Goal: Use online tool/utility: Utilize a website feature to perform a specific function

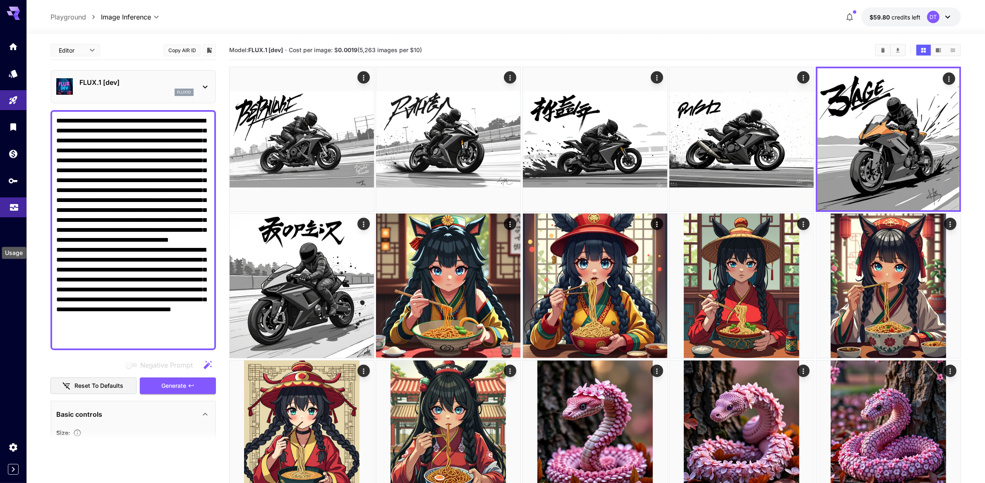
click at [15, 210] on icon "Usage" at bounding box center [14, 205] width 10 height 10
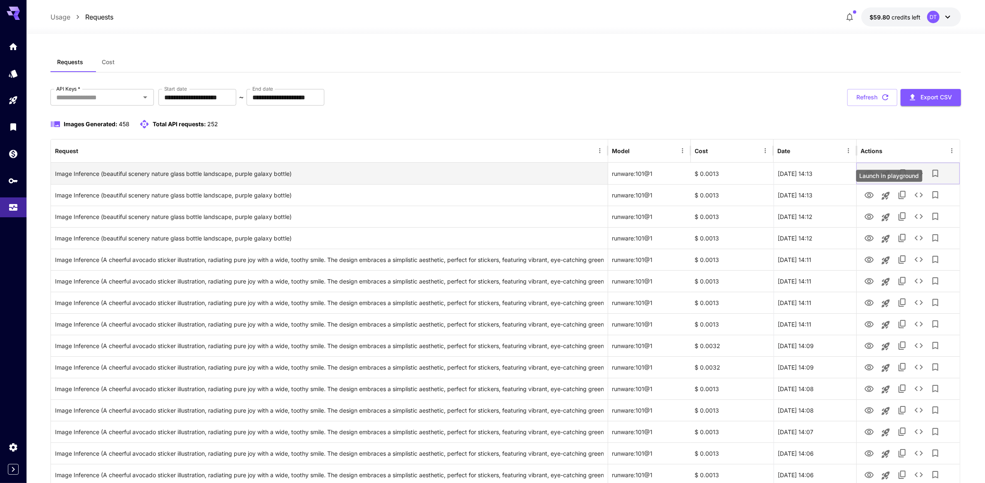
click at [889, 179] on icon "Launch in playground" at bounding box center [886, 174] width 10 height 10
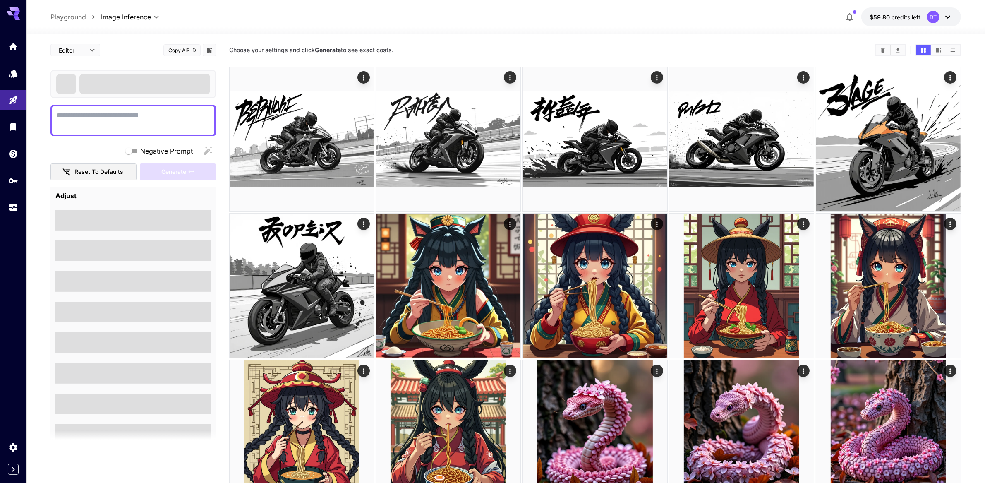
type textarea "**********"
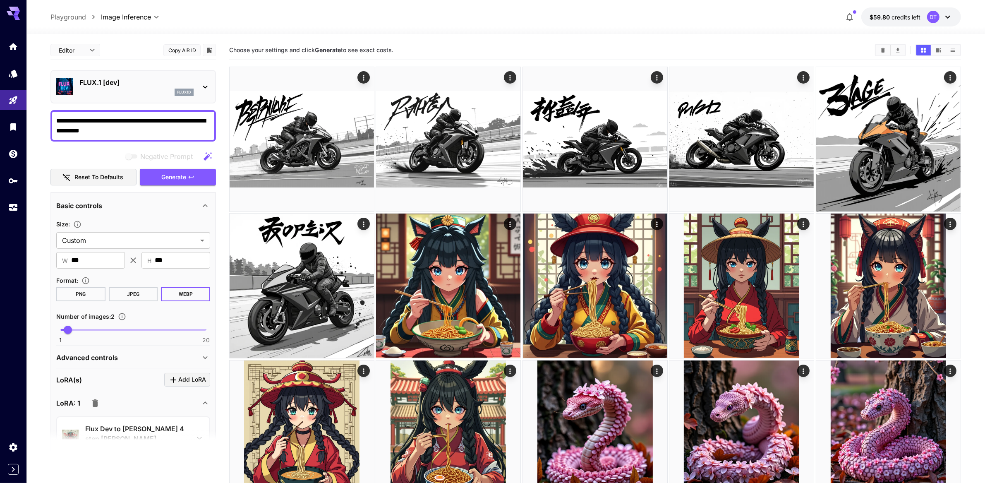
scroll to position [212, 0]
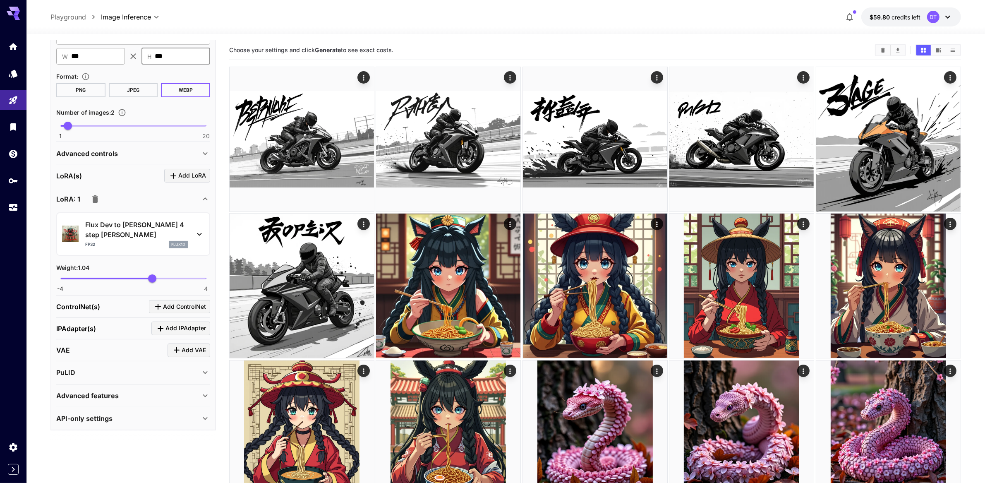
drag, startPoint x: 185, startPoint y: 77, endPoint x: 101, endPoint y: 74, distance: 84.1
click at [101, 65] on div "​ W *** ​ ​ H *** ​" at bounding box center [133, 56] width 154 height 17
drag, startPoint x: 76, startPoint y: 78, endPoint x: 42, endPoint y: 73, distance: 34.7
type input "***"
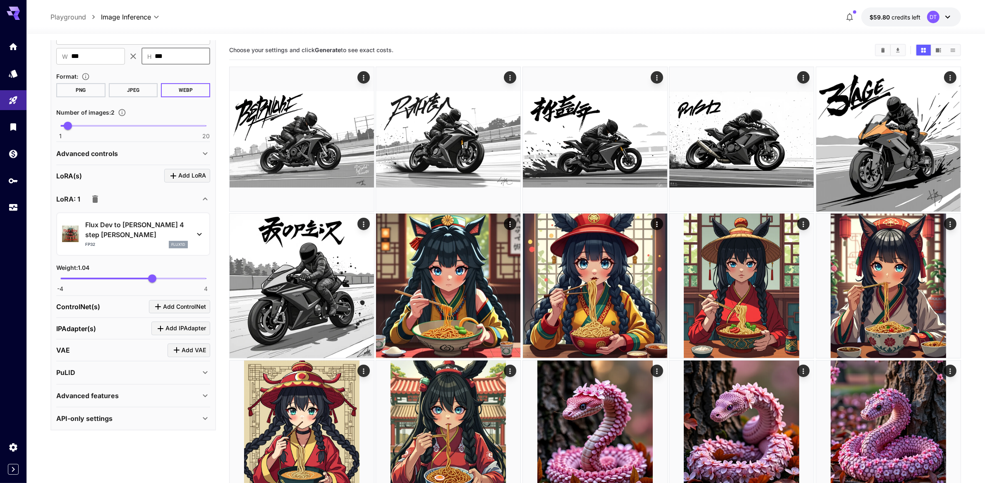
click at [179, 65] on input "***" at bounding box center [182, 56] width 55 height 17
drag, startPoint x: 161, startPoint y: 76, endPoint x: 143, endPoint y: 73, distance: 18.4
click at [143, 65] on div "​ H *** ​" at bounding box center [176, 56] width 69 height 17
type input "***"
type input "*"
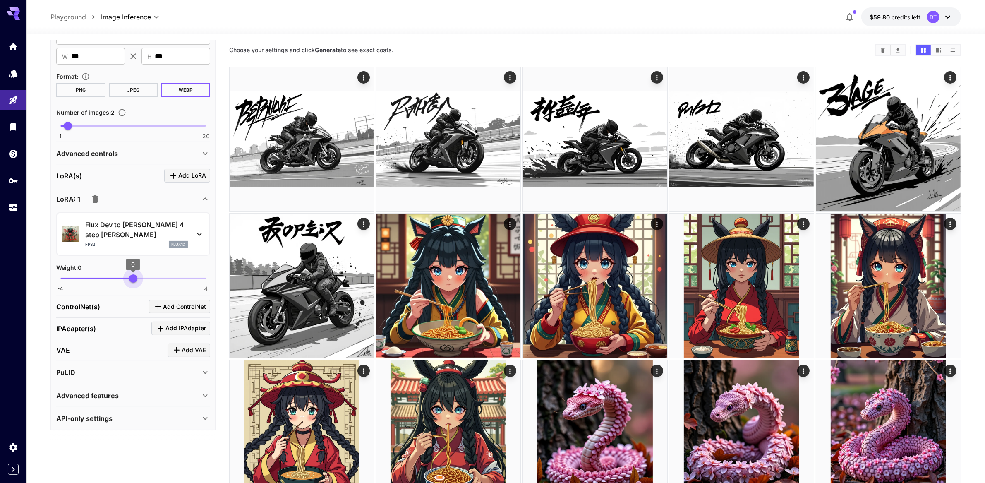
drag, startPoint x: 148, startPoint y: 327, endPoint x: 133, endPoint y: 327, distance: 14.5
click at [133, 283] on span "0" at bounding box center [133, 278] width 8 height 8
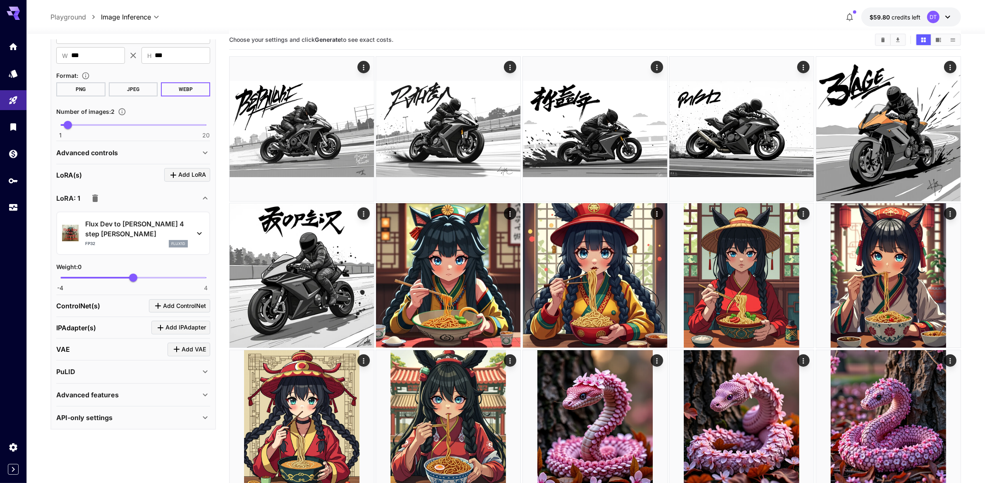
scroll to position [269, 0]
click at [116, 400] on p "Advanced features" at bounding box center [87, 395] width 62 height 10
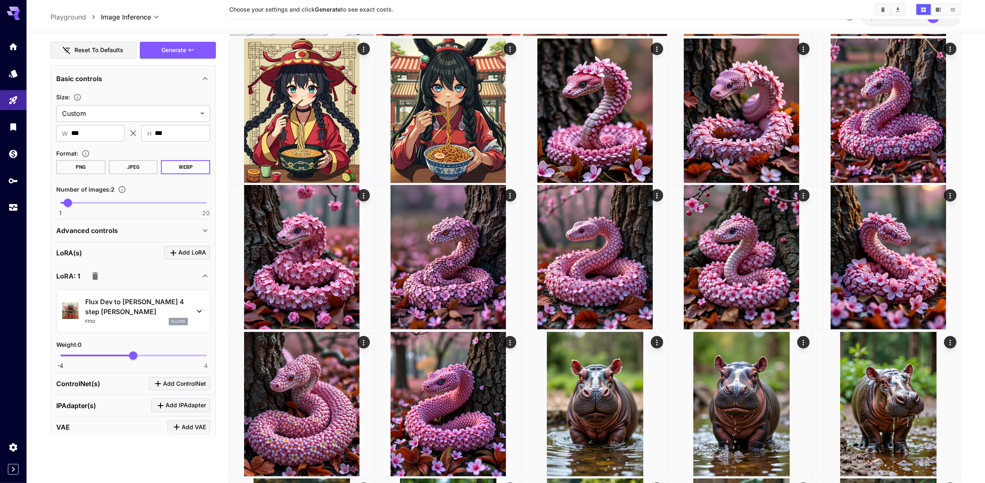
scroll to position [121, 0]
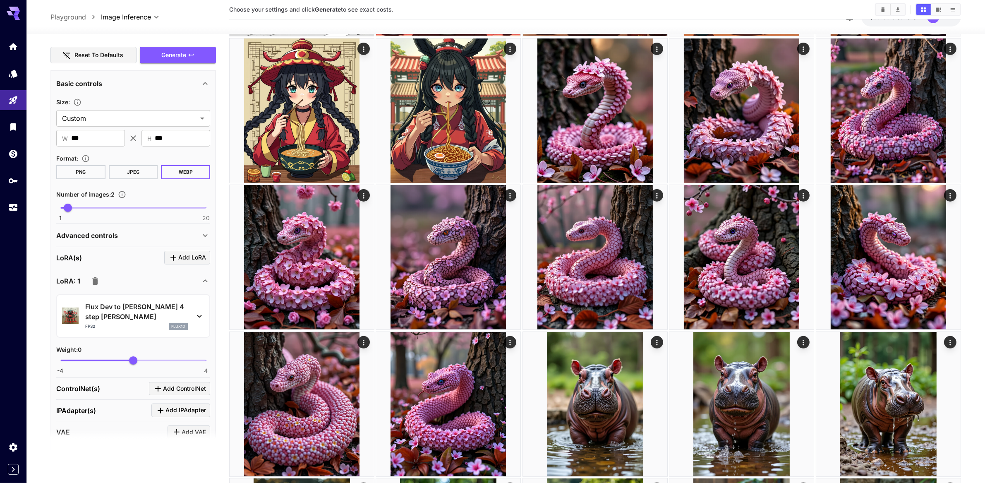
click at [79, 240] on p "Advanced controls" at bounding box center [87, 236] width 62 height 10
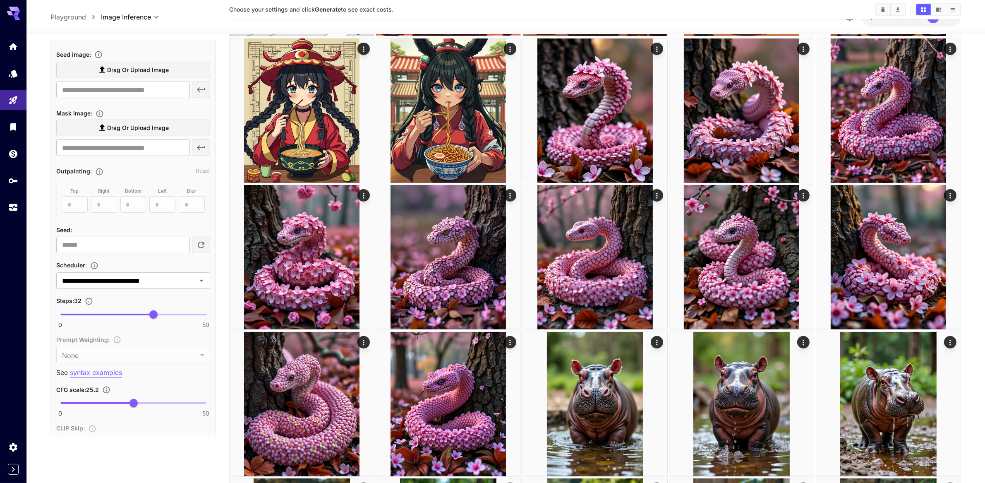
scroll to position [327, 0]
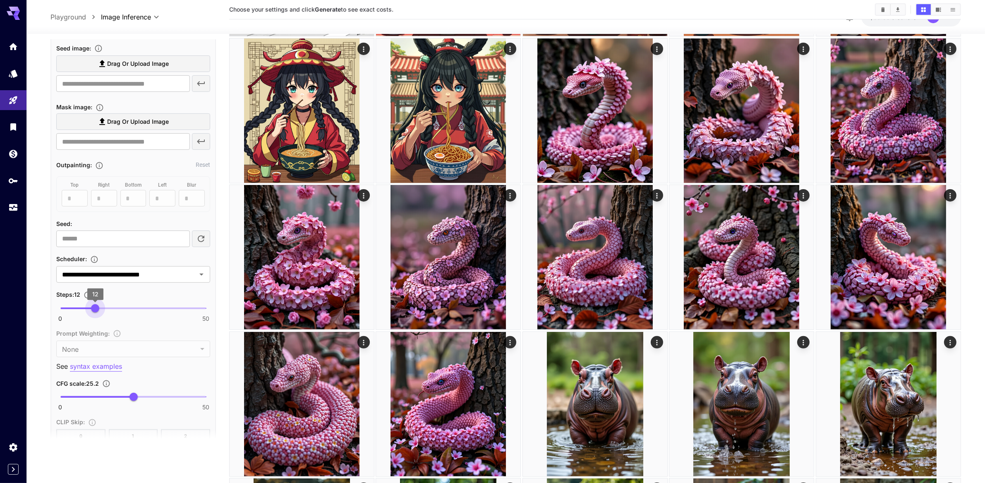
type input "**"
drag, startPoint x: 150, startPoint y: 404, endPoint x: 90, endPoint y: 407, distance: 60.5
click at [90, 312] on span "10" at bounding box center [89, 308] width 8 height 8
click at [138, 299] on div "Steps : 10" at bounding box center [133, 294] width 154 height 10
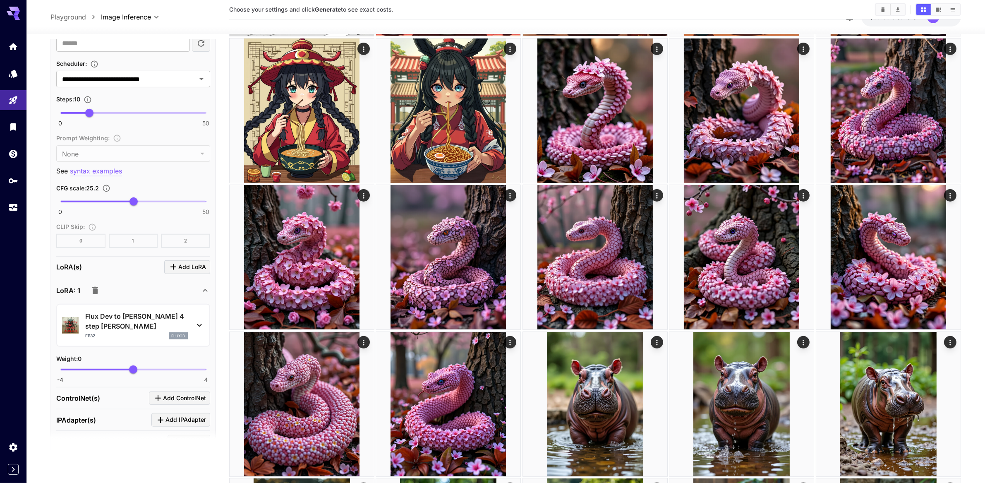
scroll to position [523, 0]
type input "**"
click at [133, 205] on span "25" at bounding box center [133, 201] width 8 height 8
click at [120, 248] on div "**********" at bounding box center [133, 47] width 154 height 401
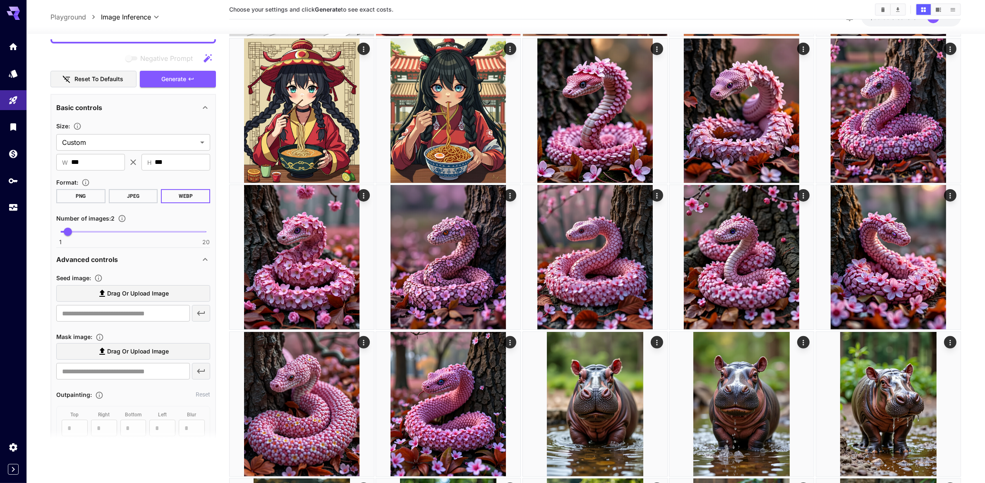
scroll to position [91, 0]
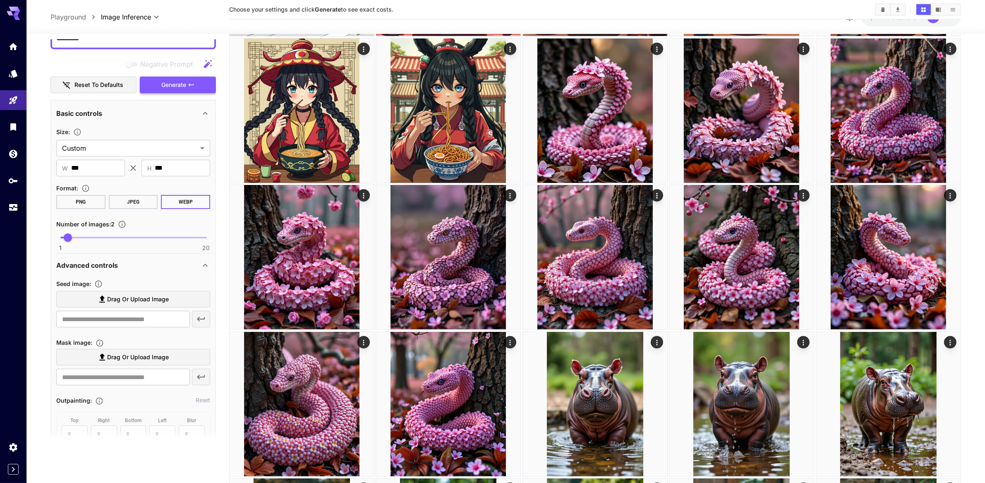
click at [188, 88] on icon "button" at bounding box center [191, 85] width 7 height 7
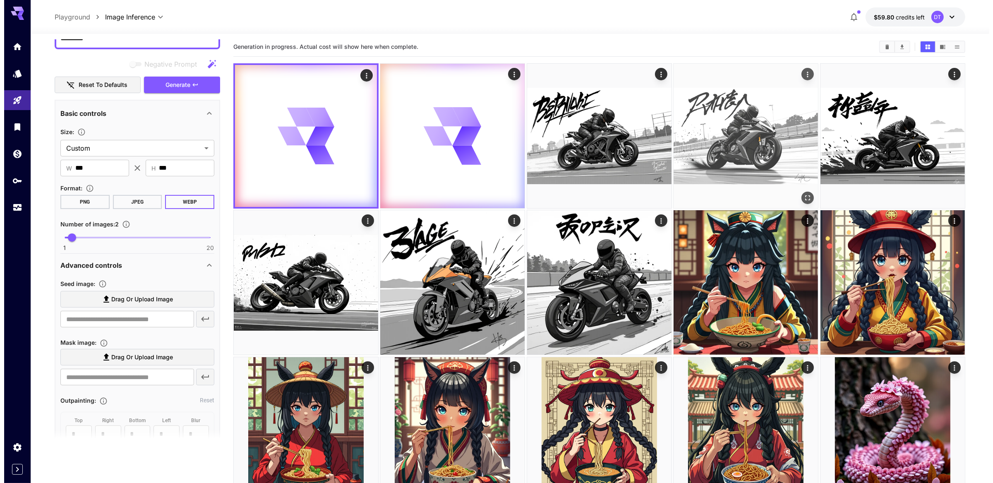
scroll to position [0, 0]
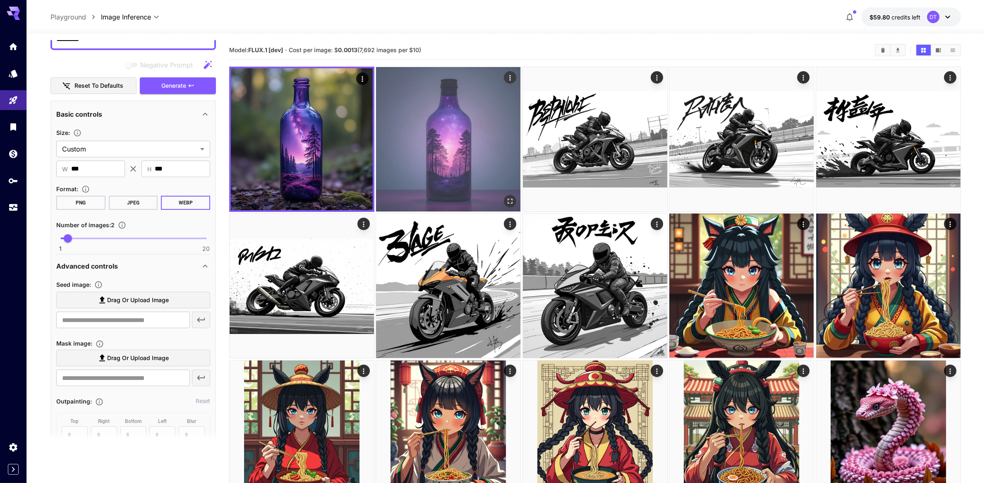
click at [442, 182] on img at bounding box center [448, 139] width 144 height 144
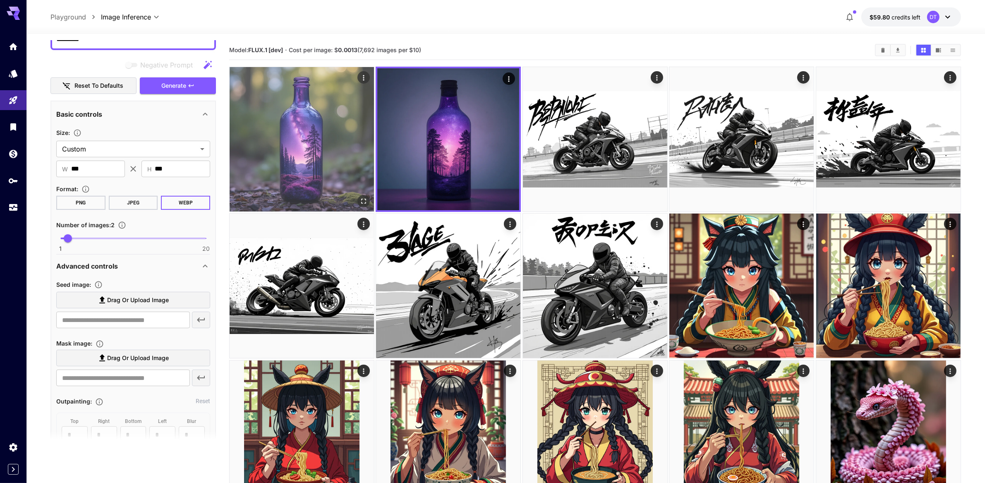
click at [349, 168] on img at bounding box center [302, 139] width 144 height 144
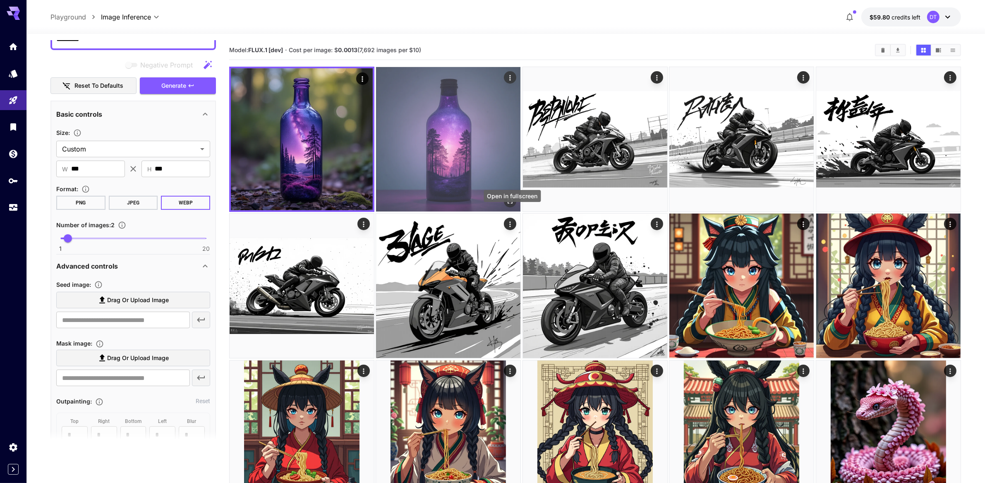
click at [517, 207] on button "Open in fullscreen" at bounding box center [511, 201] width 12 height 12
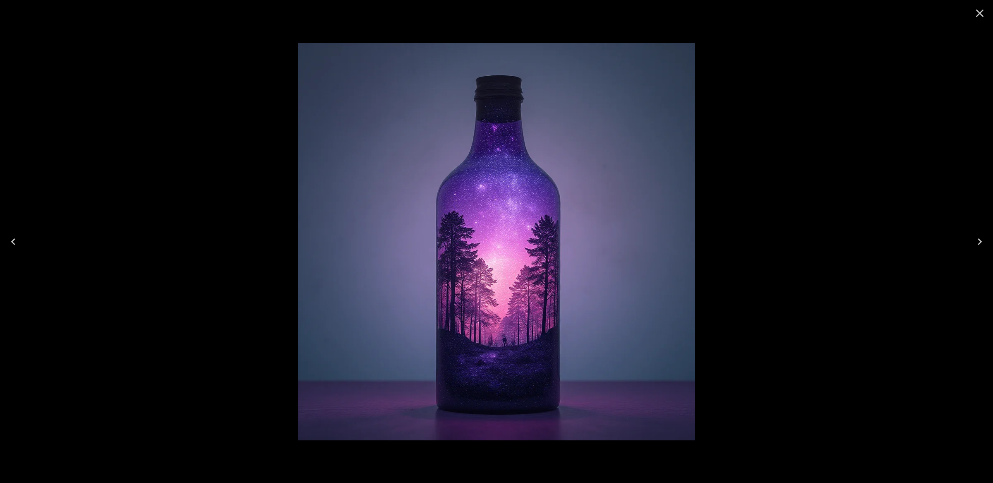
click at [503, 220] on img at bounding box center [496, 241] width 397 height 397
click at [984, 22] on button "Close" at bounding box center [980, 13] width 20 height 20
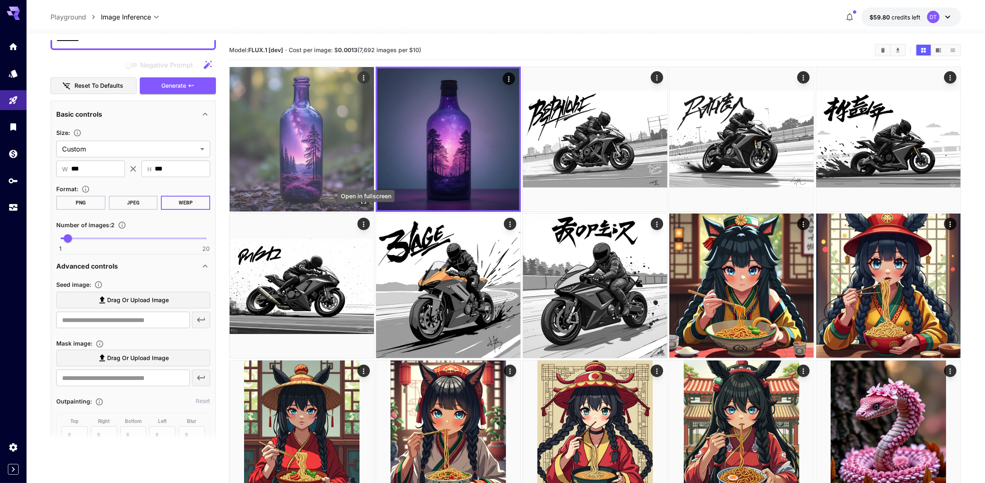
click at [366, 205] on icon "Open in fullscreen" at bounding box center [364, 201] width 8 height 8
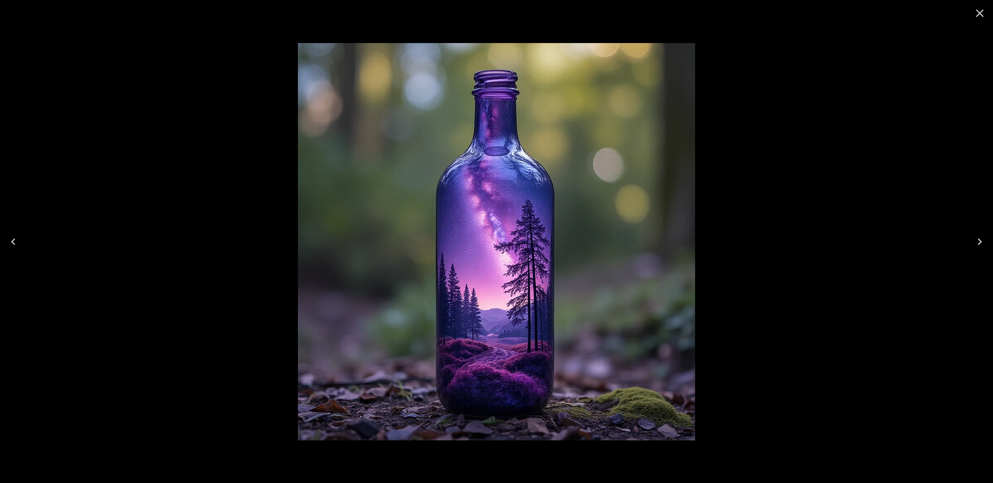
drag, startPoint x: 507, startPoint y: 277, endPoint x: 537, endPoint y: 244, distance: 44.8
click at [535, 245] on img at bounding box center [496, 241] width 397 height 397
click at [509, 183] on img at bounding box center [496, 241] width 397 height 397
click at [983, 14] on icon "Close" at bounding box center [979, 13] width 13 height 13
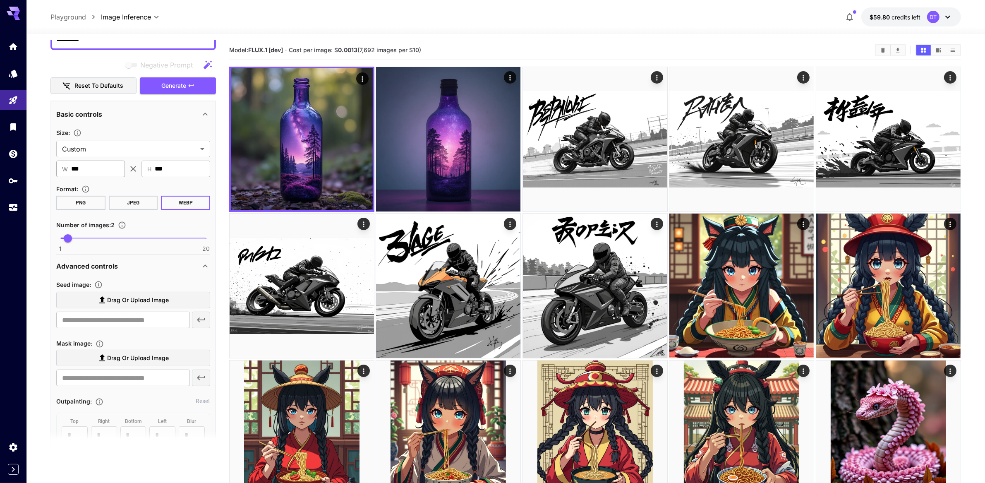
click at [107, 177] on input "***" at bounding box center [98, 169] width 54 height 17
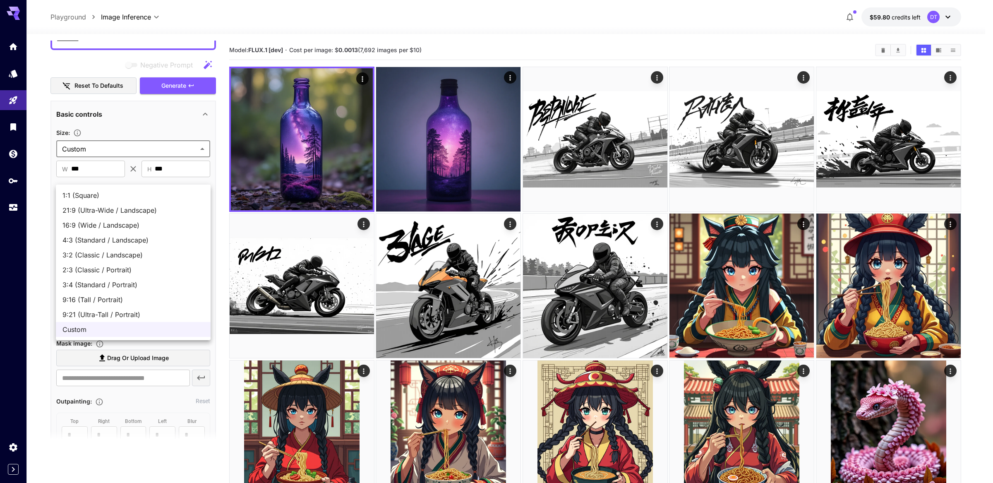
click at [110, 199] on span "1:1 (Square)" at bounding box center [133, 195] width 142 height 10
type input "**********"
type input "****"
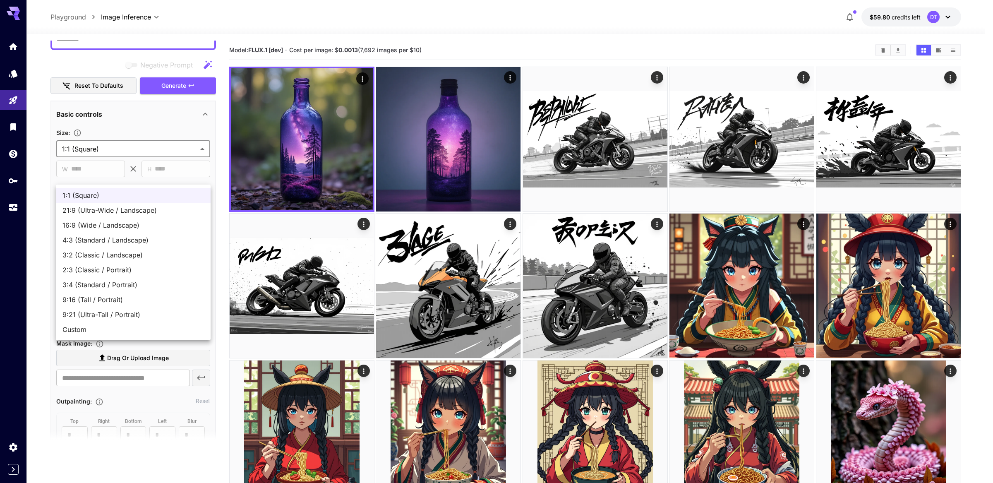
click at [126, 142] on div at bounding box center [496, 241] width 993 height 483
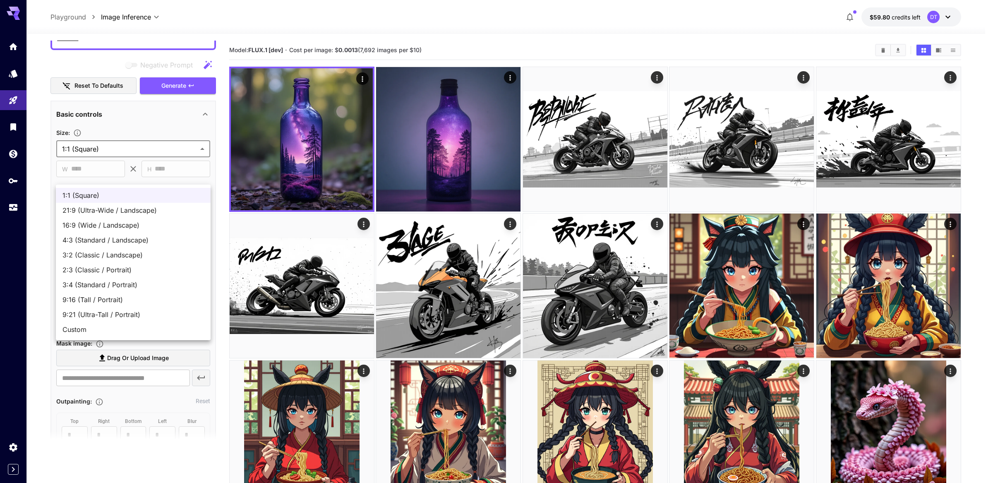
click at [86, 334] on span "Custom" at bounding box center [133, 329] width 142 height 10
type input "******"
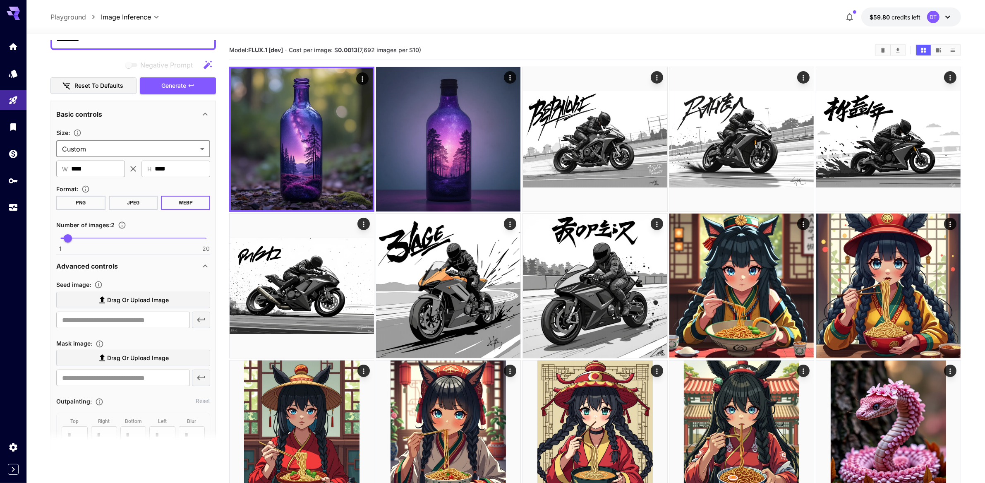
click at [95, 177] on input "****" at bounding box center [98, 169] width 54 height 17
click at [96, 177] on input "****" at bounding box center [98, 169] width 54 height 17
type input "***"
click at [182, 91] on span "Generate" at bounding box center [173, 86] width 25 height 10
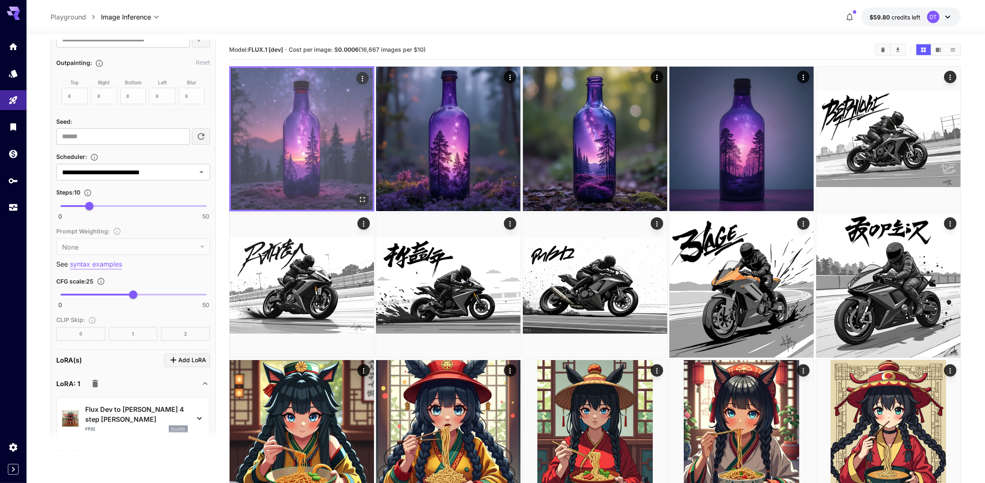
scroll to position [0, 0]
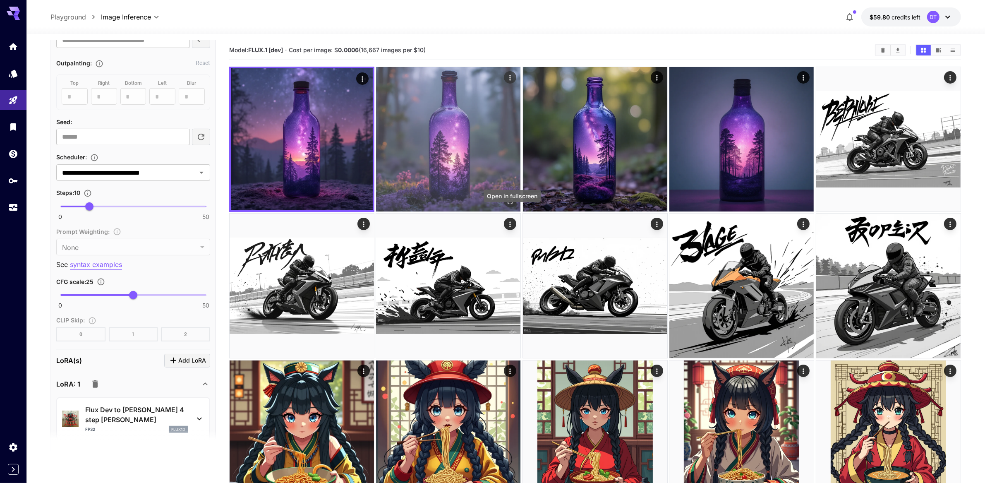
click at [517, 207] on button "Open in fullscreen" at bounding box center [511, 201] width 12 height 12
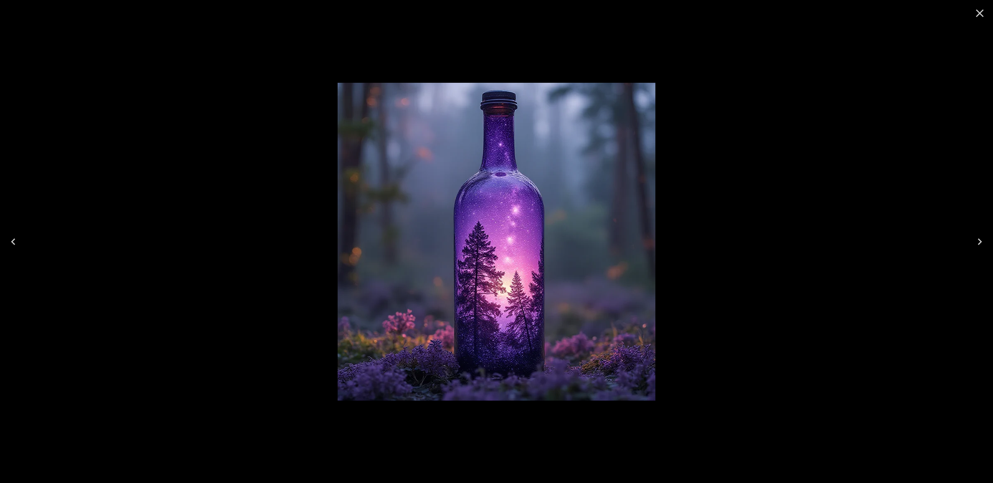
click at [978, 15] on icon "Close" at bounding box center [980, 14] width 8 height 8
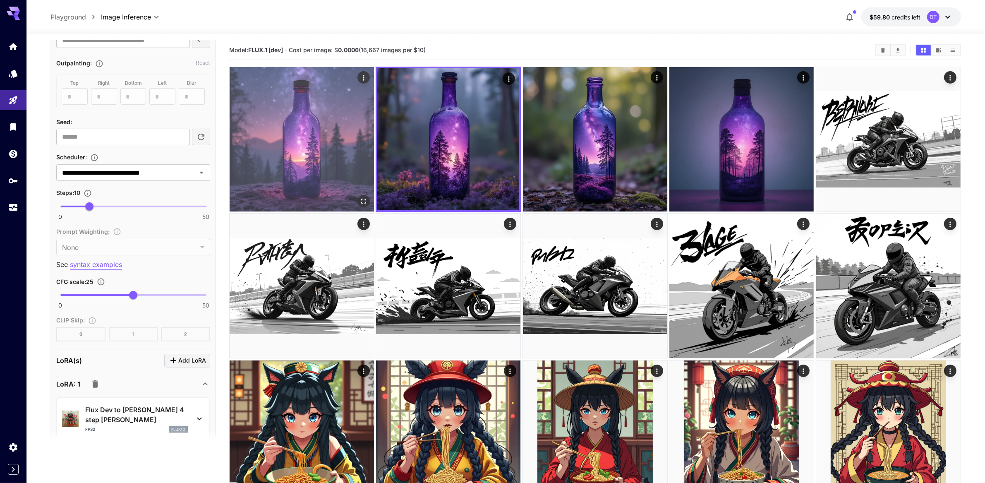
click at [368, 205] on icon "Open in fullscreen" at bounding box center [364, 201] width 8 height 8
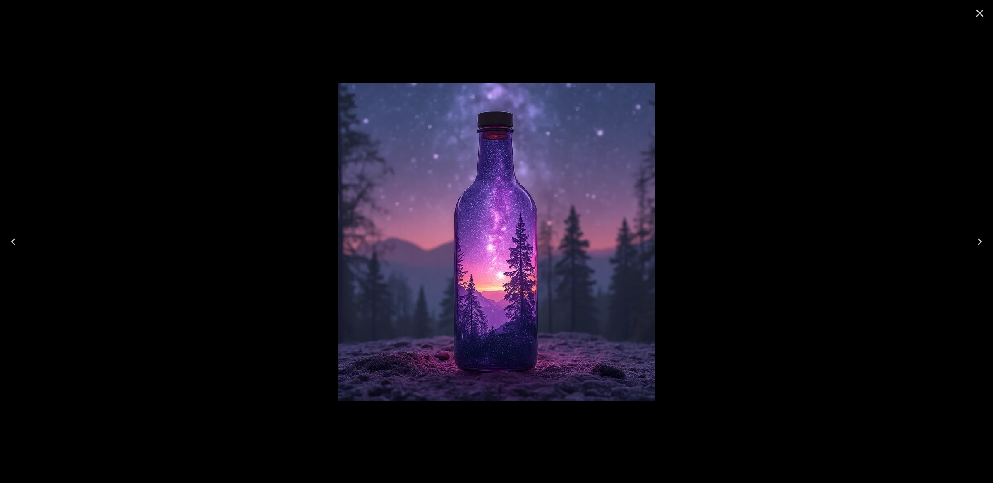
click at [555, 262] on img at bounding box center [497, 242] width 318 height 318
click at [975, 15] on icon "Close" at bounding box center [979, 13] width 13 height 13
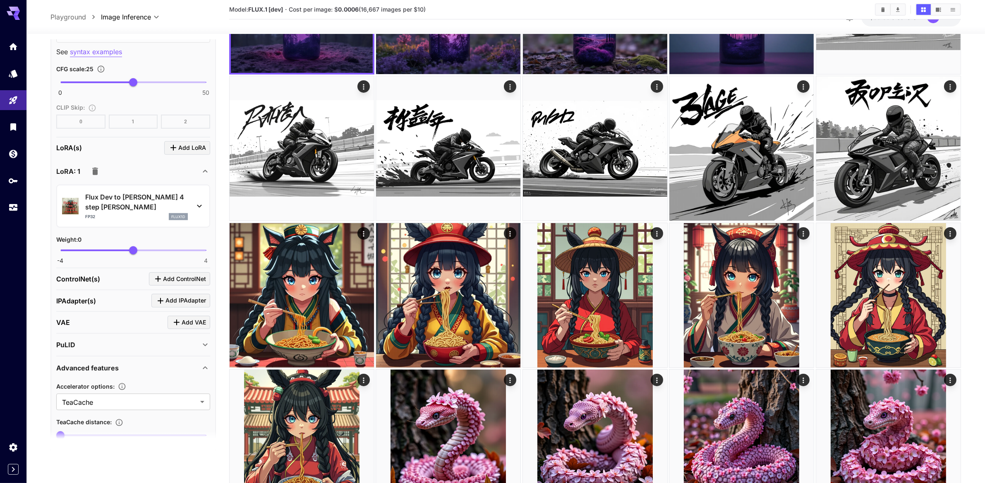
scroll to position [763, 0]
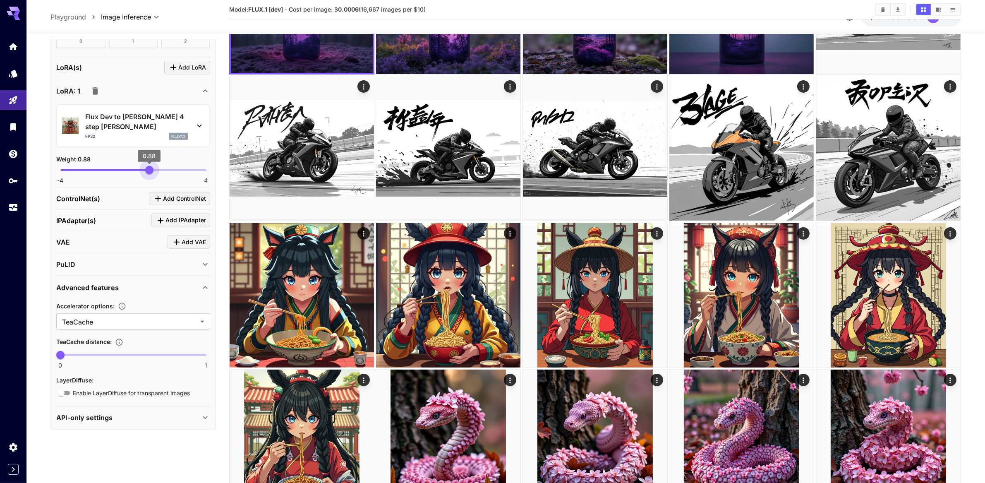
type input "*"
drag, startPoint x: 135, startPoint y: 262, endPoint x: 151, endPoint y: 259, distance: 17.2
click at [151, 174] on span "1" at bounding box center [151, 170] width 8 height 8
click at [177, 164] on div "Weight : 1" at bounding box center [133, 159] width 154 height 10
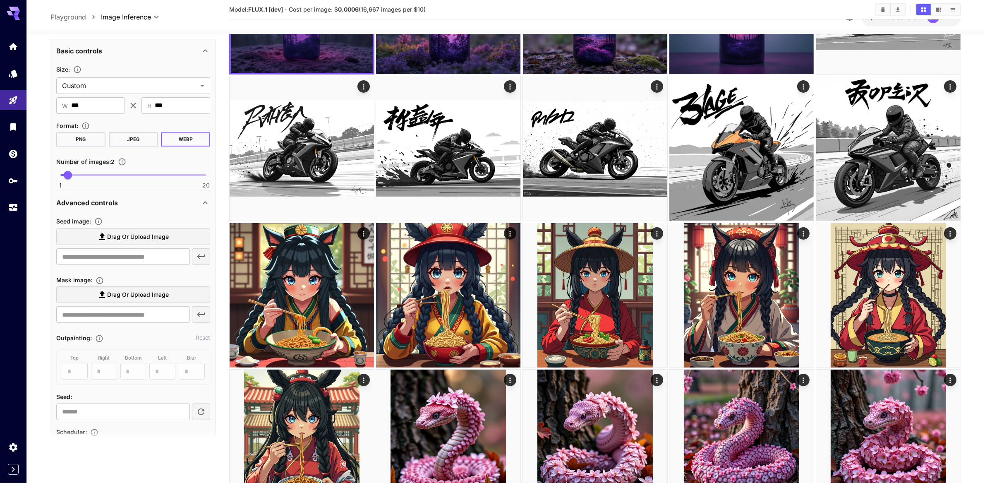
scroll to position [0, 0]
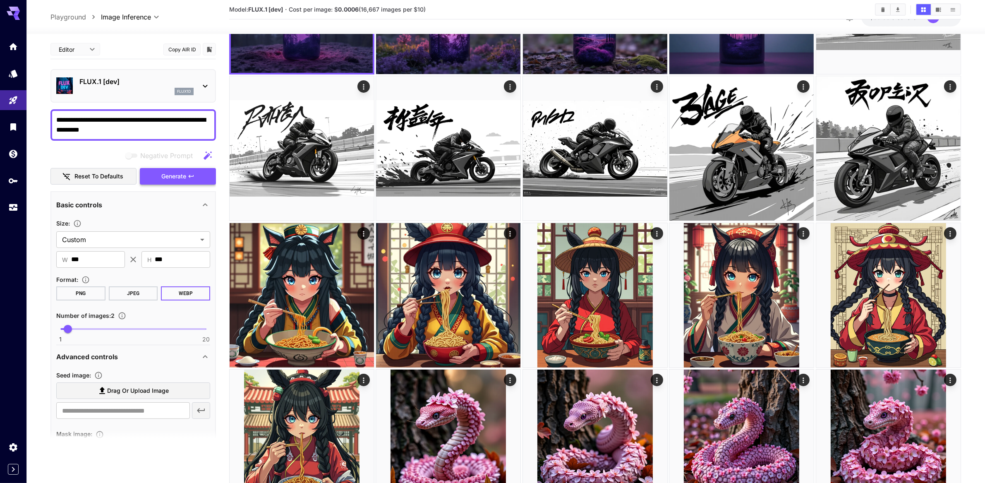
click at [190, 180] on icon "button" at bounding box center [191, 176] width 7 height 7
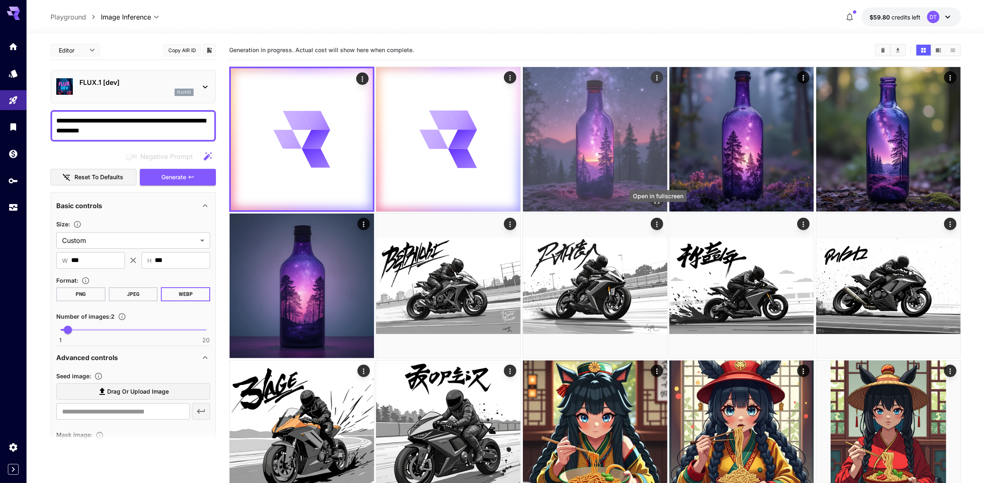
click at [657, 205] on icon "Open in fullscreen" at bounding box center [657, 201] width 8 height 8
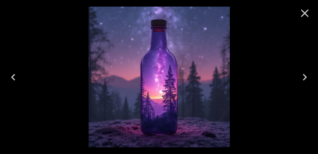
click at [305, 15] on icon "Close" at bounding box center [304, 13] width 13 height 13
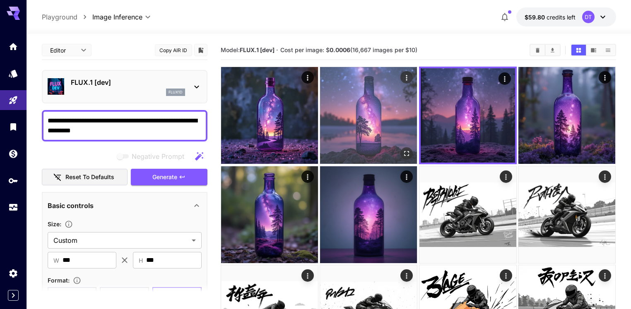
click at [354, 119] on img at bounding box center [368, 115] width 97 height 97
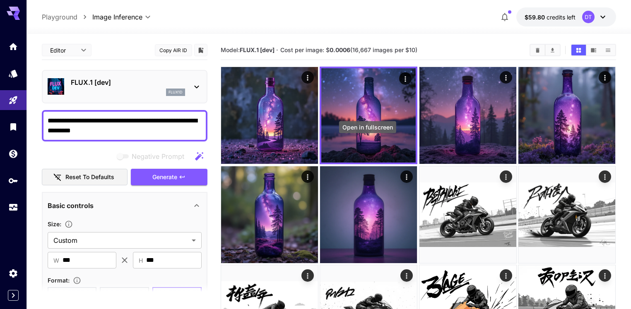
click at [0, 0] on icon "Open in fullscreen" at bounding box center [0, 0] width 0 height 0
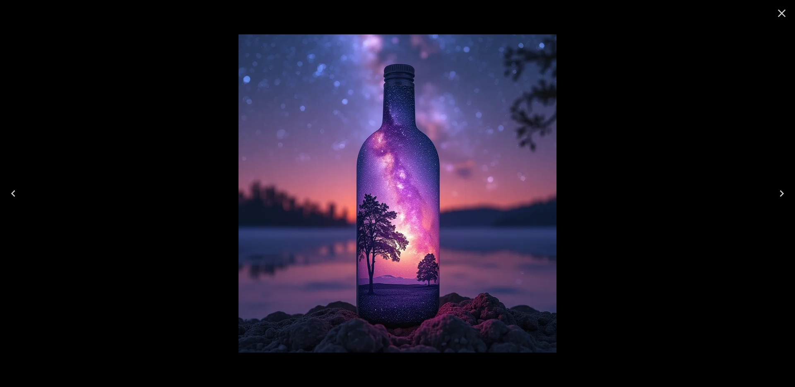
click at [630, 14] on icon "Close" at bounding box center [781, 13] width 13 height 13
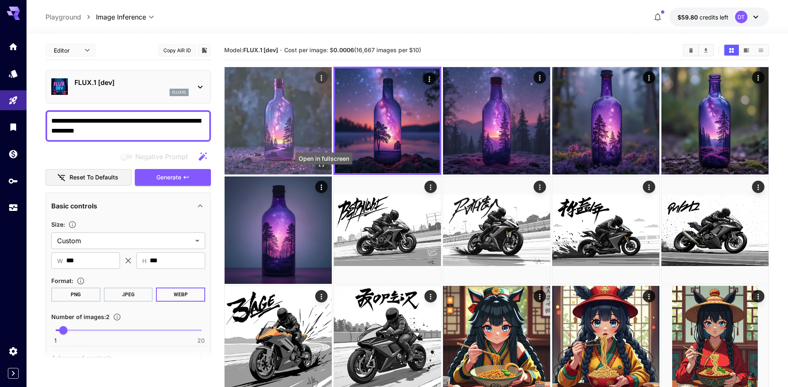
click at [326, 168] on icon "Open in fullscreen" at bounding box center [321, 164] width 8 height 8
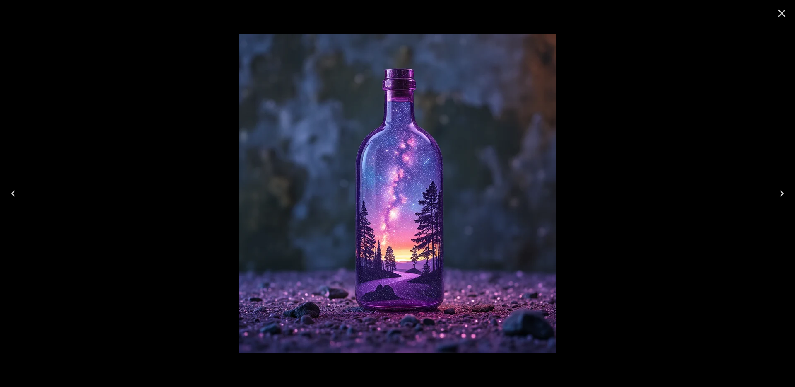
click at [630, 14] on icon "Close" at bounding box center [782, 14] width 8 height 8
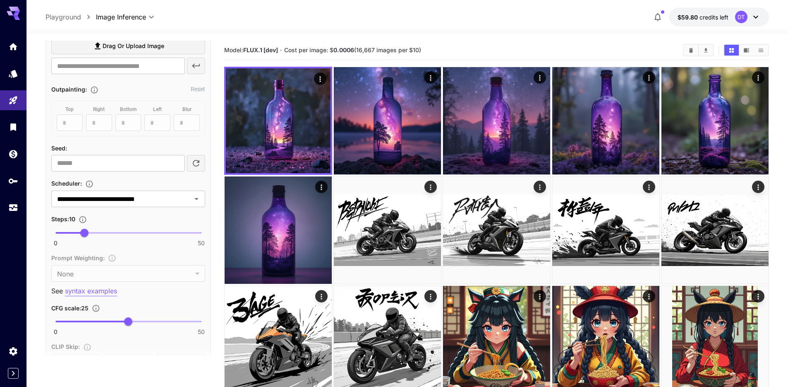
scroll to position [396, 0]
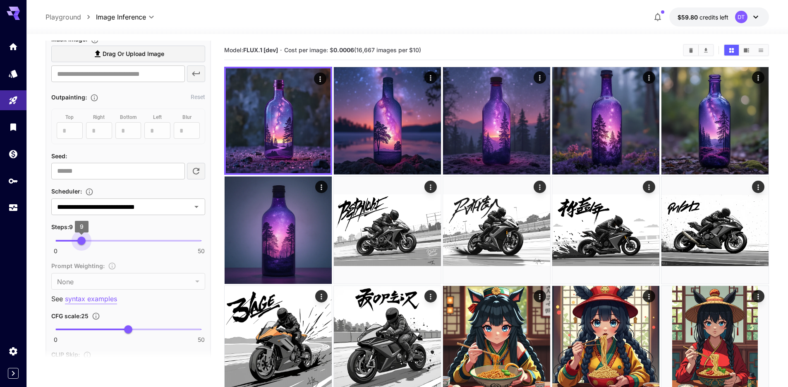
type input "*"
click at [79, 245] on span "8" at bounding box center [78, 240] width 8 height 8
click at [112, 231] on div "Steps : 8" at bounding box center [128, 226] width 154 height 10
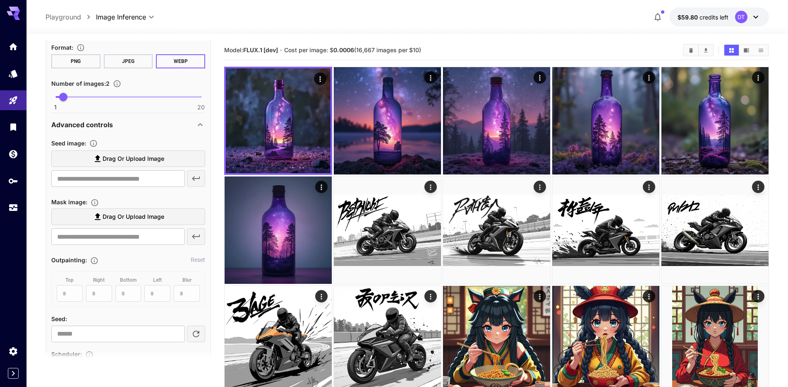
scroll to position [226, 0]
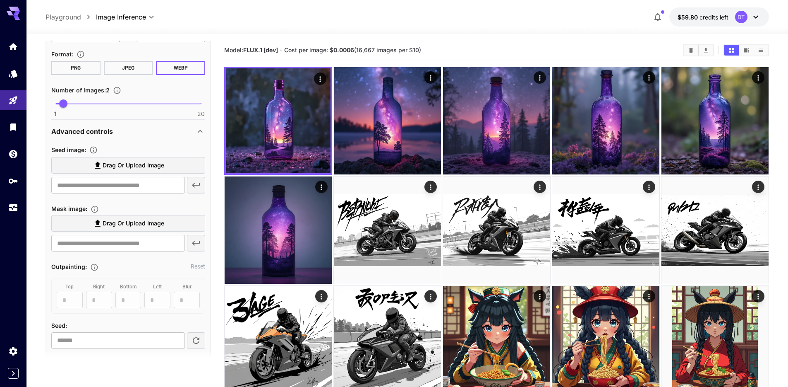
click at [97, 42] on input "***" at bounding box center [93, 34] width 54 height 17
type input "***"
click at [140, 141] on div "Advanced controls" at bounding box center [128, 131] width 154 height 20
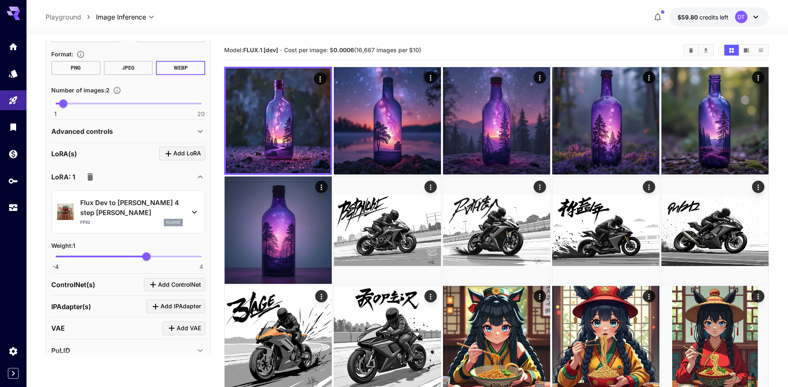
click at [113, 136] on p "Advanced controls" at bounding box center [82, 131] width 62 height 10
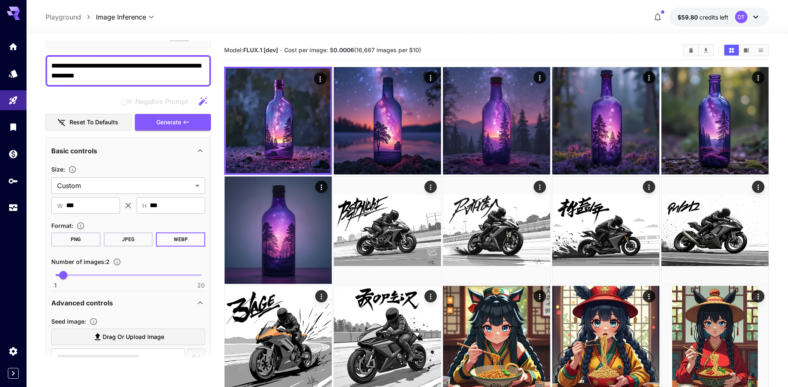
scroll to position [50, 0]
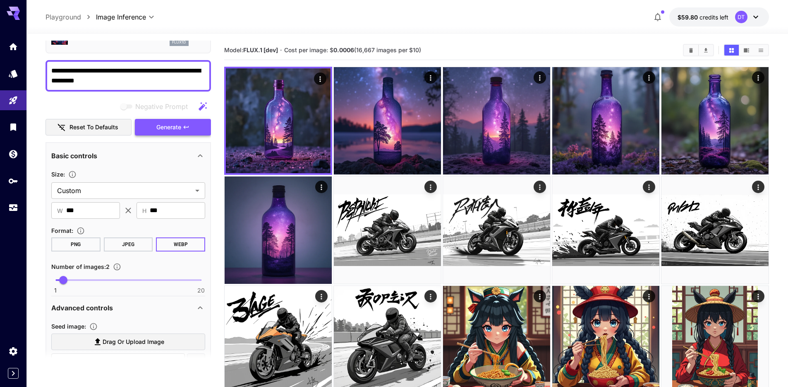
click at [171, 132] on span "Generate" at bounding box center [168, 127] width 25 height 10
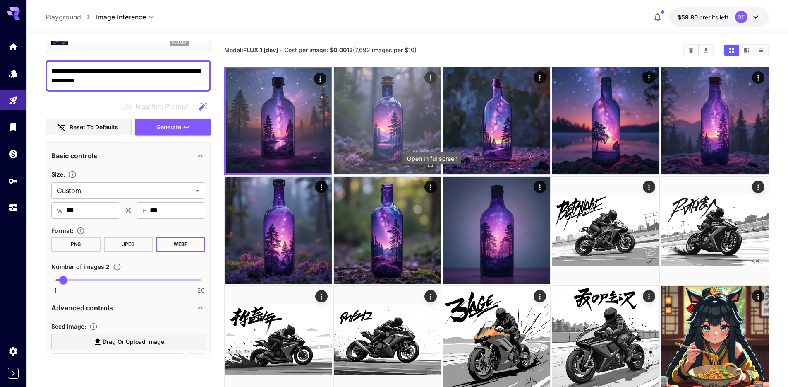
click at [431, 168] on icon "Open in fullscreen" at bounding box center [431, 164] width 8 height 8
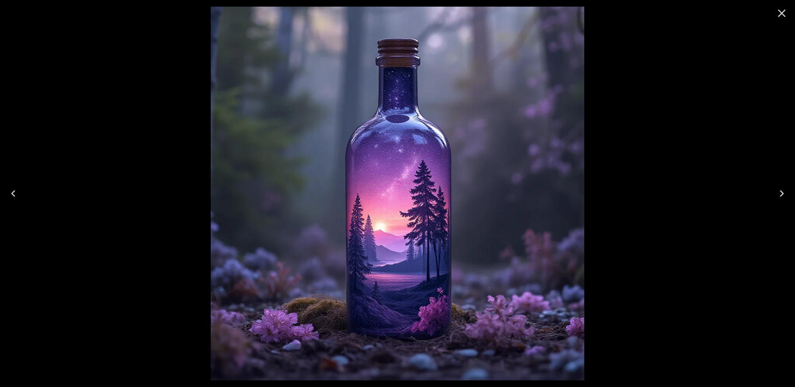
click at [630, 13] on icon "Close" at bounding box center [781, 13] width 13 height 13
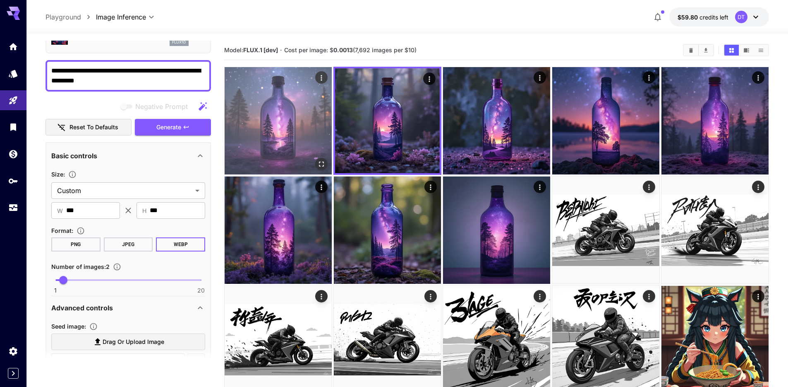
click at [282, 132] on img at bounding box center [278, 120] width 107 height 107
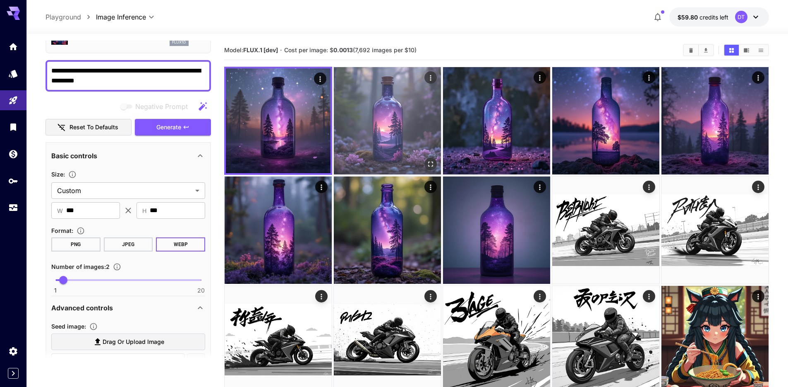
click at [383, 142] on img at bounding box center [387, 120] width 107 height 107
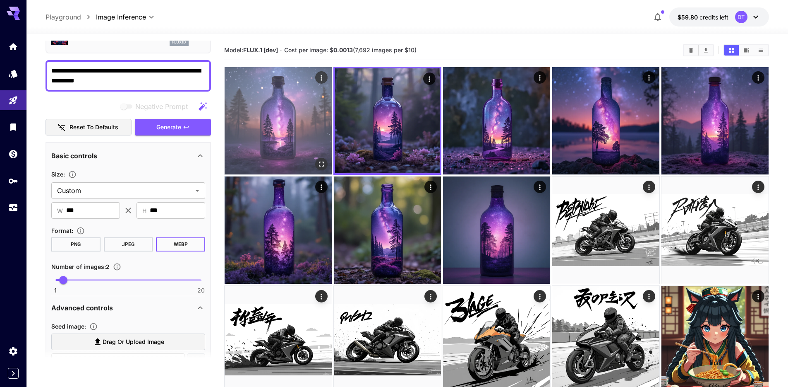
click at [291, 142] on img at bounding box center [278, 120] width 107 height 107
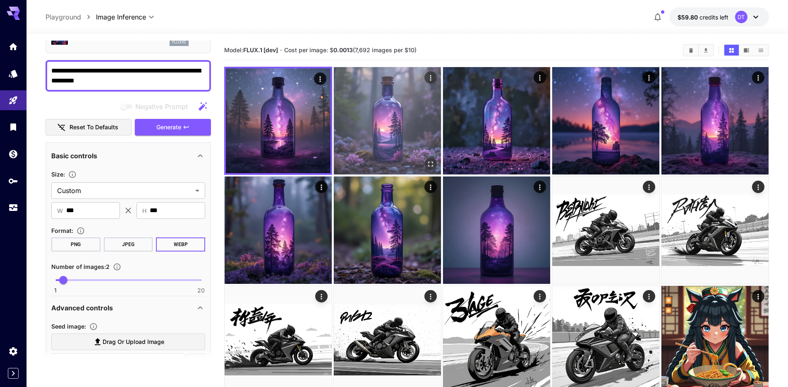
click at [363, 132] on img at bounding box center [387, 120] width 107 height 107
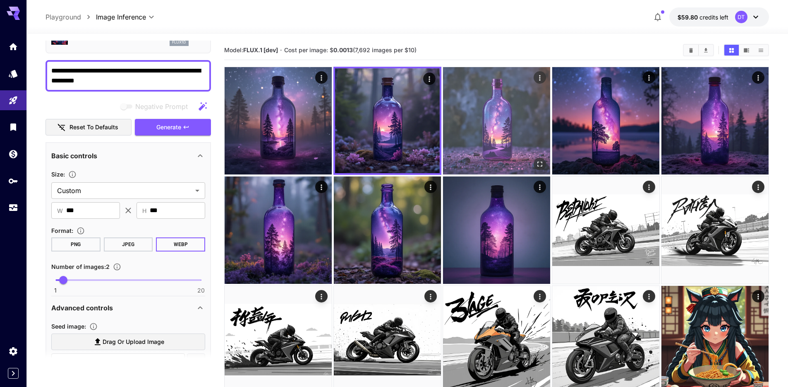
click at [473, 132] on img at bounding box center [496, 120] width 107 height 107
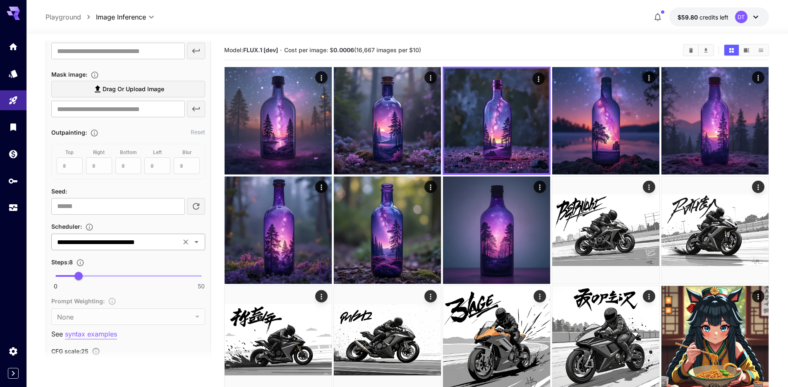
scroll to position [387, 0]
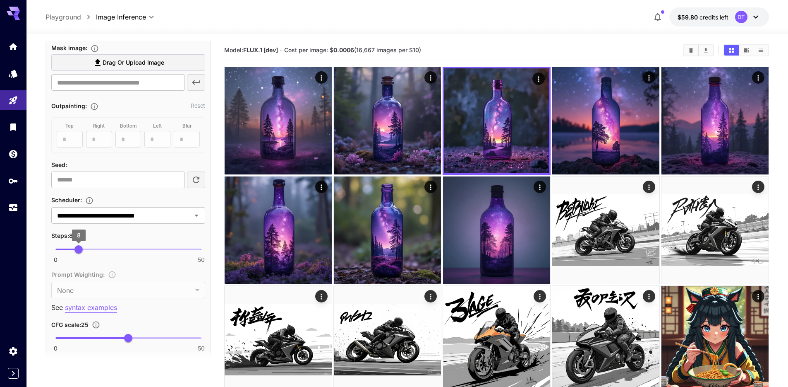
type input "*"
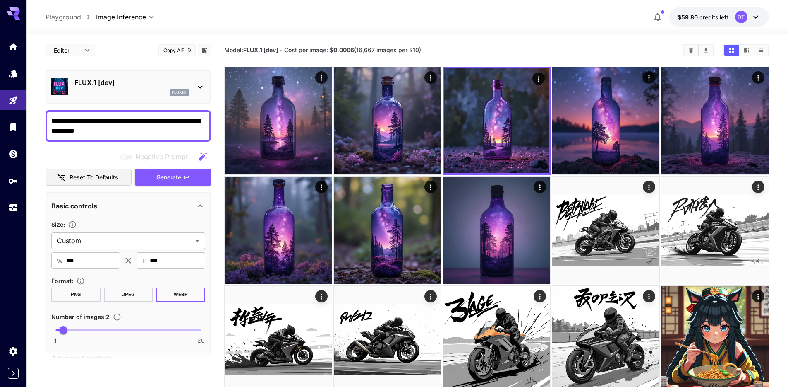
scroll to position [387, 0]
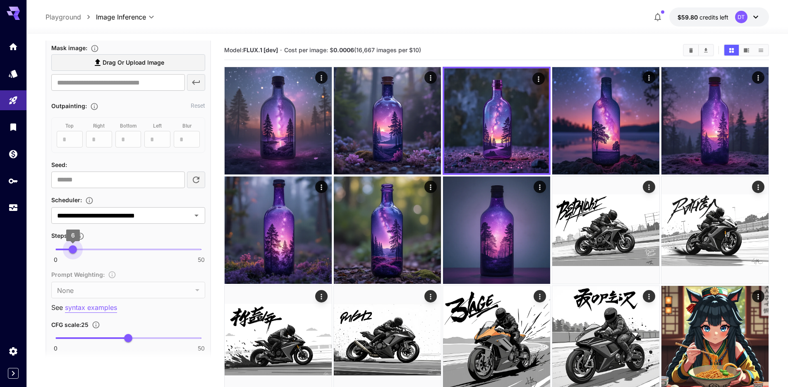
type input "*"
click at [74, 253] on span "7" at bounding box center [76, 249] width 8 height 8
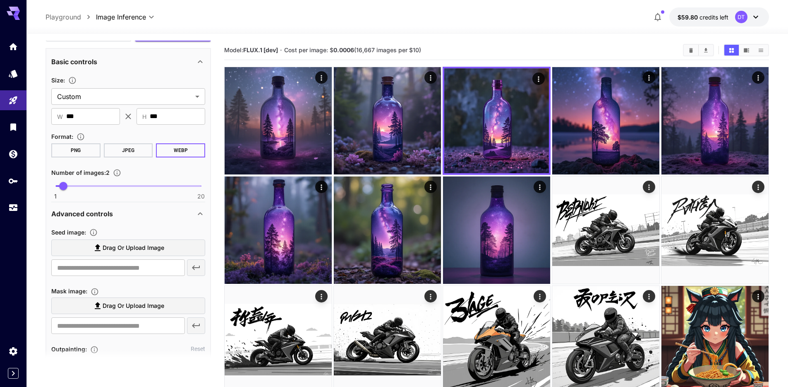
scroll to position [134, 0]
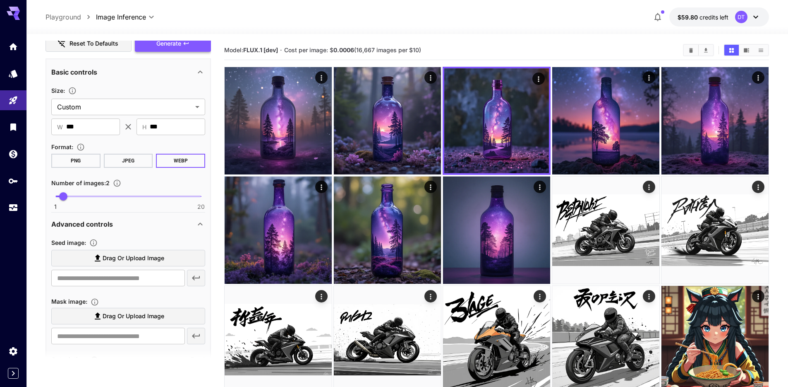
click at [181, 49] on span "Generate" at bounding box center [168, 43] width 25 height 10
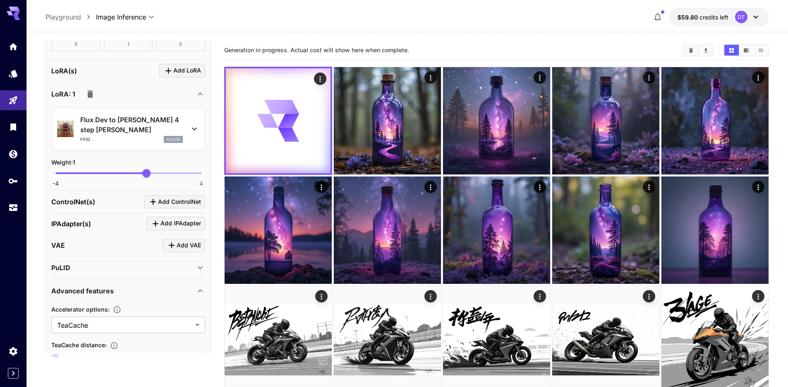
scroll to position [728, 0]
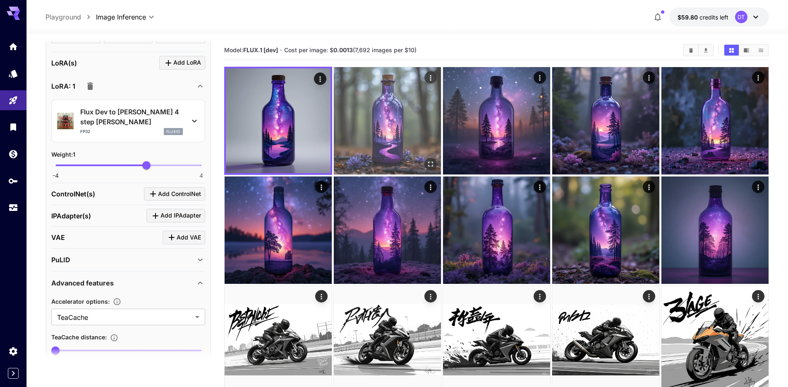
click at [357, 147] on img at bounding box center [387, 120] width 107 height 107
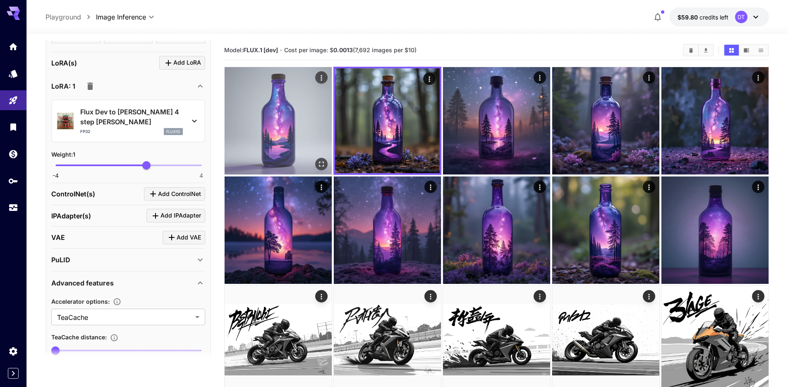
click at [293, 147] on img at bounding box center [278, 120] width 107 height 107
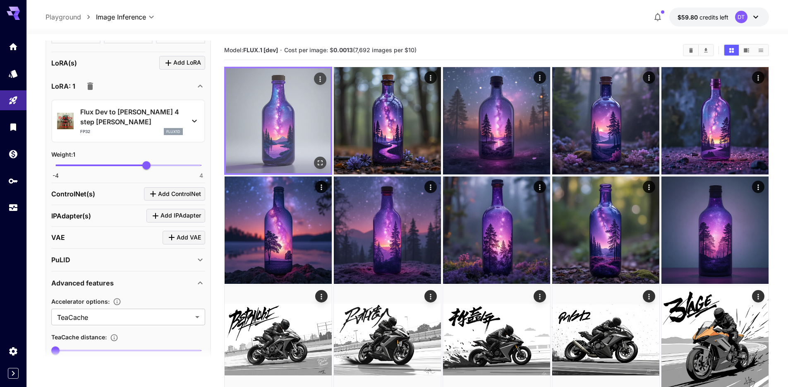
click at [324, 167] on icon "Open in fullscreen" at bounding box center [320, 163] width 8 height 8
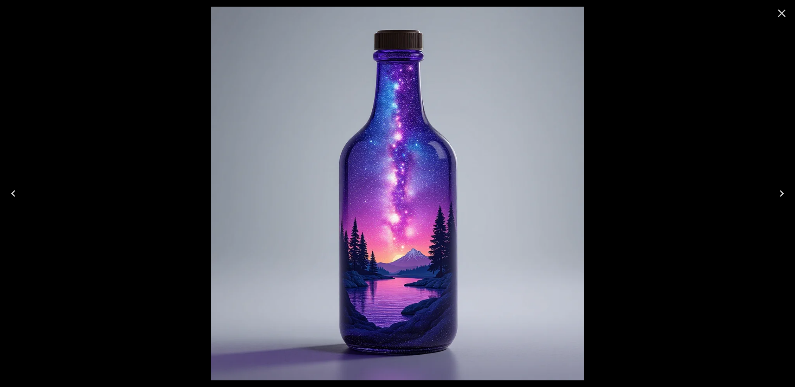
click at [781, 12] on icon "Close" at bounding box center [781, 13] width 13 height 13
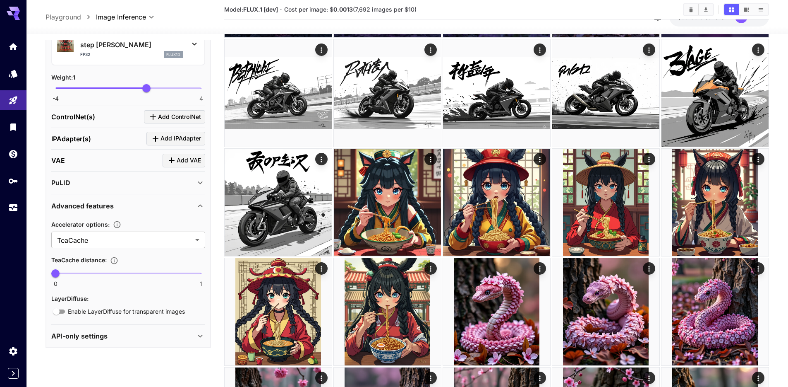
scroll to position [718, 0]
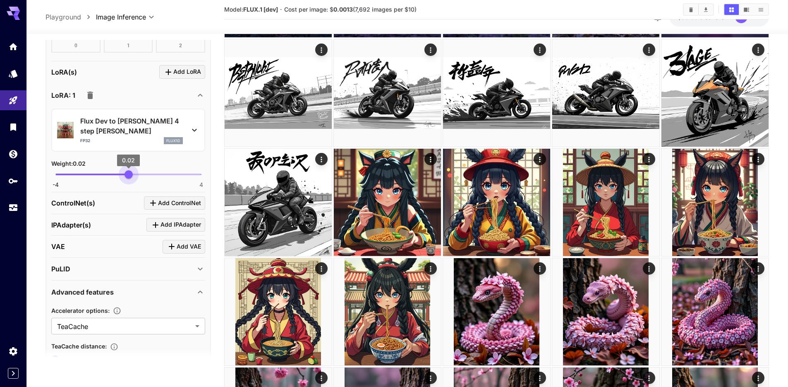
type input "*"
drag, startPoint x: 145, startPoint y: 309, endPoint x: 128, endPoint y: 309, distance: 17.0
click at [128, 178] on span "0" at bounding box center [128, 174] width 8 height 8
click at [147, 168] on div "Weight : 0" at bounding box center [128, 163] width 154 height 10
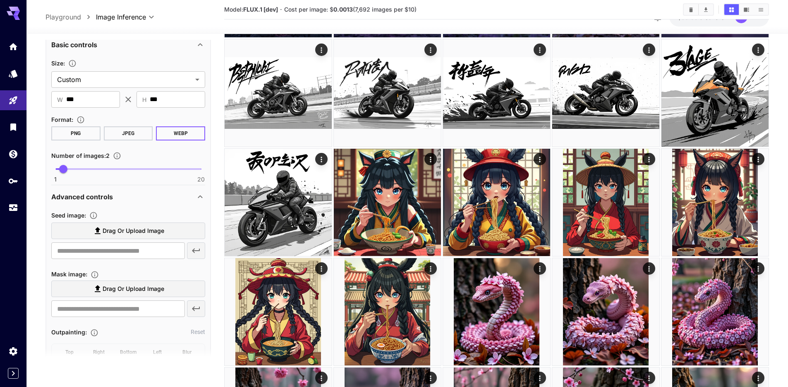
scroll to position [0, 0]
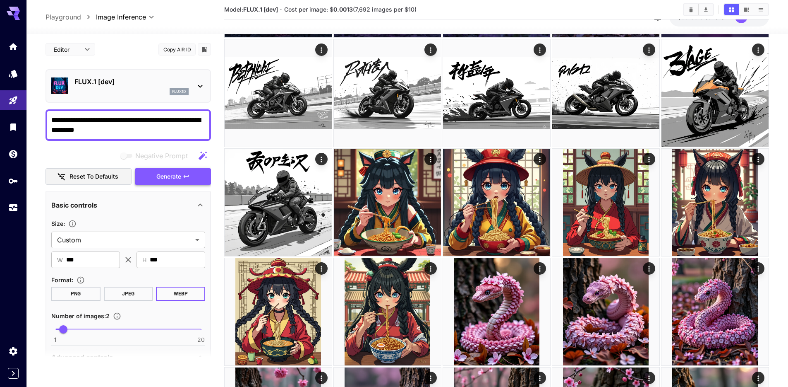
click at [168, 182] on span "Generate" at bounding box center [168, 176] width 25 height 10
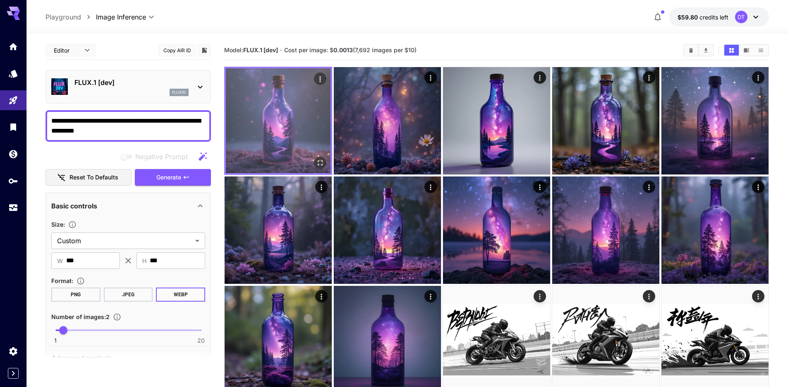
click at [291, 153] on img at bounding box center [278, 120] width 105 height 105
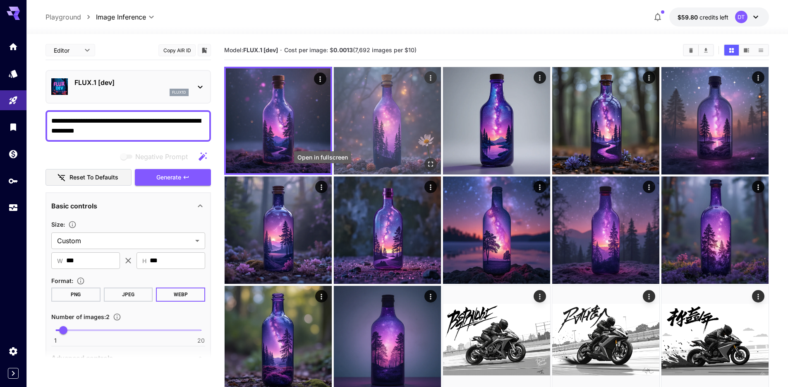
click at [368, 157] on img at bounding box center [387, 120] width 107 height 107
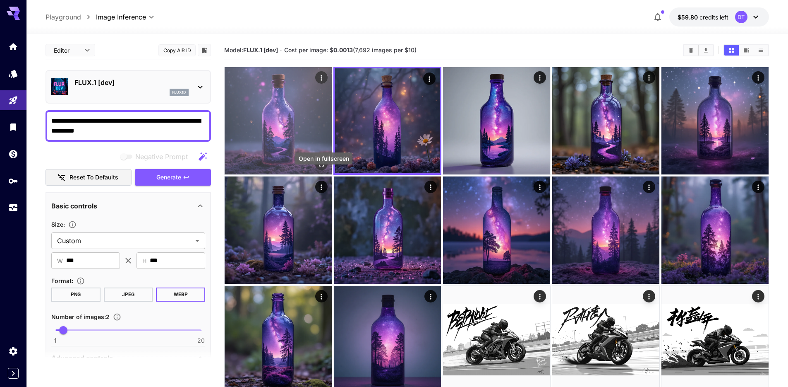
click at [326, 168] on icon "Open in fullscreen" at bounding box center [321, 164] width 8 height 8
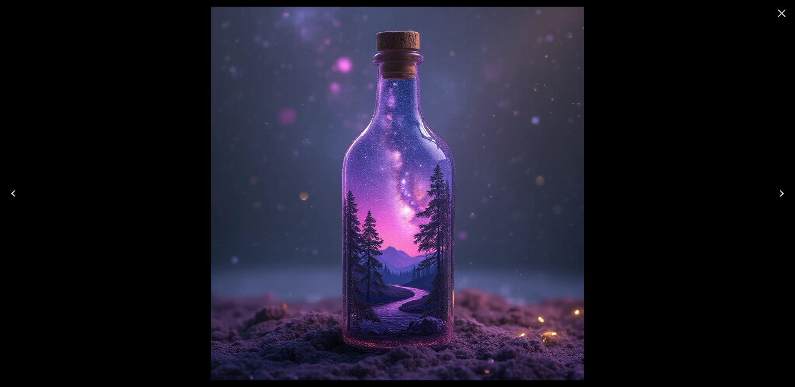
click at [778, 10] on icon "Close" at bounding box center [781, 13] width 13 height 13
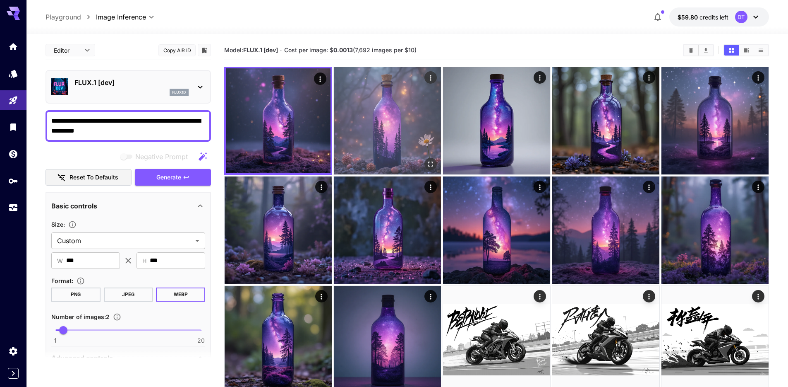
click at [433, 170] on button "Open in fullscreen" at bounding box center [431, 164] width 12 height 12
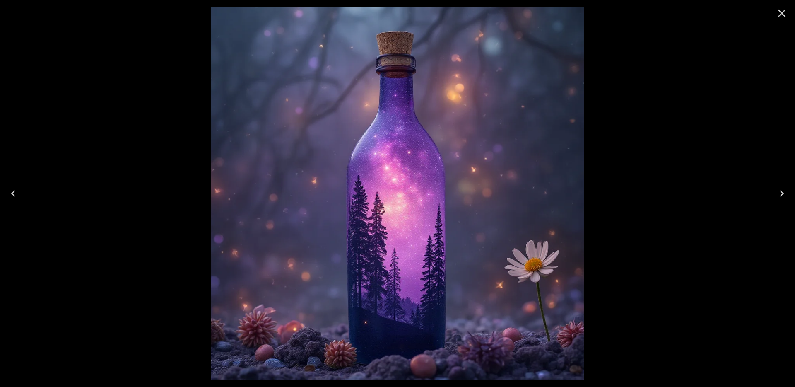
click at [779, 12] on icon "Close" at bounding box center [781, 13] width 13 height 13
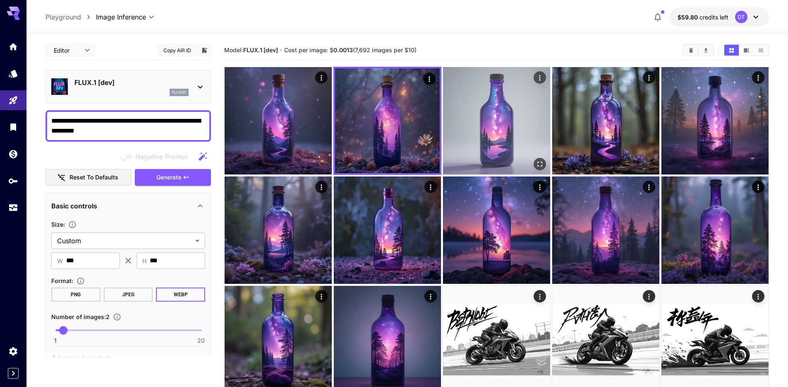
click at [519, 95] on img at bounding box center [496, 120] width 107 height 107
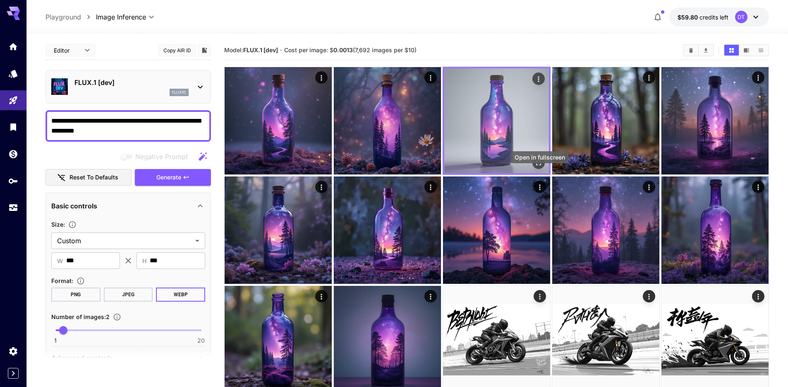
click at [542, 167] on icon "Open in fullscreen" at bounding box center [539, 163] width 8 height 8
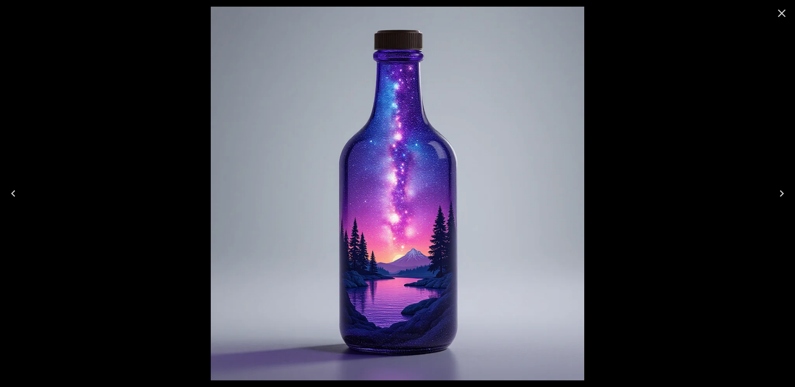
click at [784, 10] on icon "Close" at bounding box center [782, 14] width 8 height 8
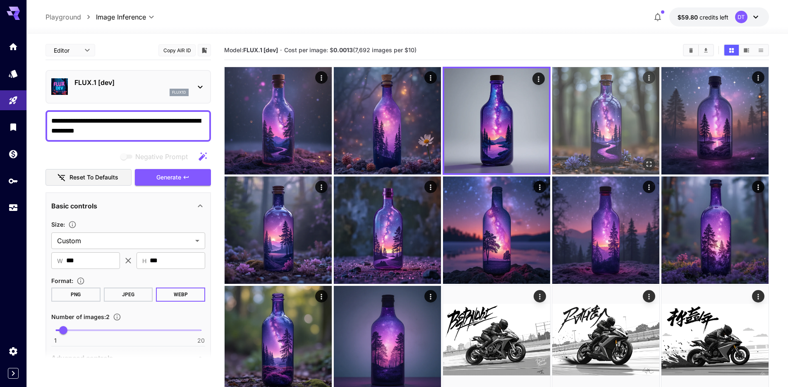
click at [634, 147] on img at bounding box center [606, 120] width 107 height 107
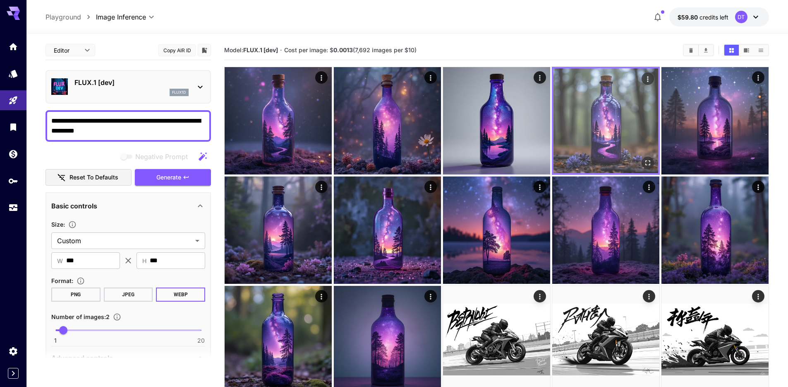
click at [646, 165] on icon "Open in fullscreen" at bounding box center [648, 162] width 5 height 5
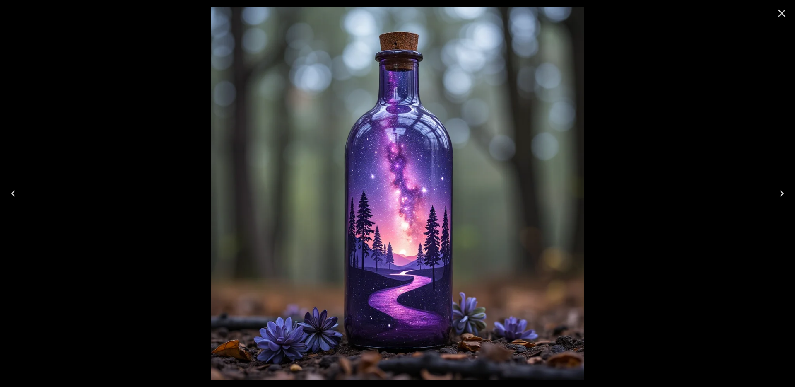
click at [779, 14] on icon "Close" at bounding box center [781, 13] width 13 height 13
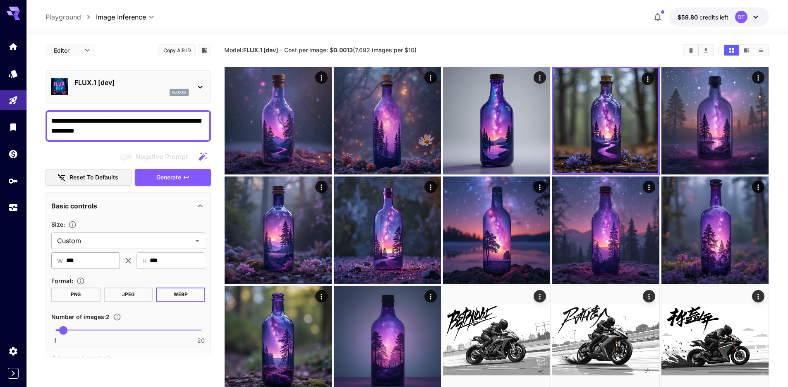
click at [84, 269] on input "***" at bounding box center [93, 260] width 54 height 17
type input "***"
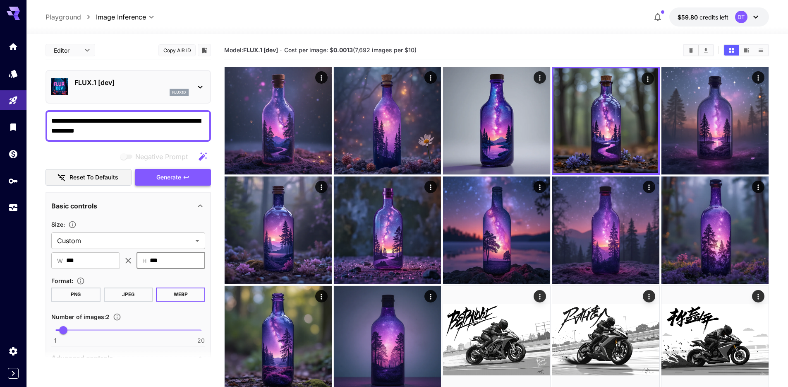
click at [175, 183] on span "Generate" at bounding box center [168, 177] width 25 height 10
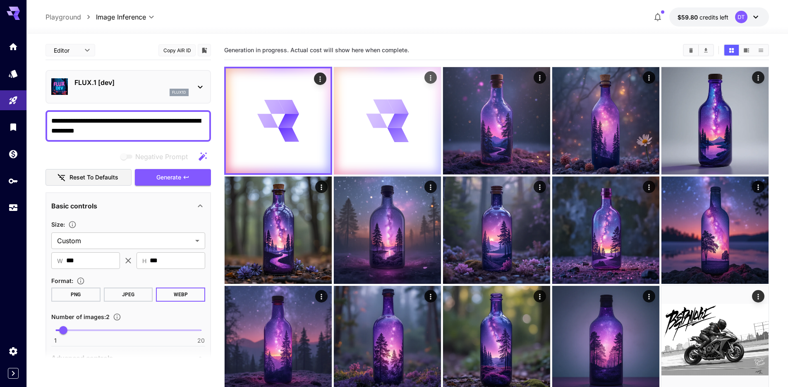
click at [417, 148] on div at bounding box center [387, 120] width 107 height 107
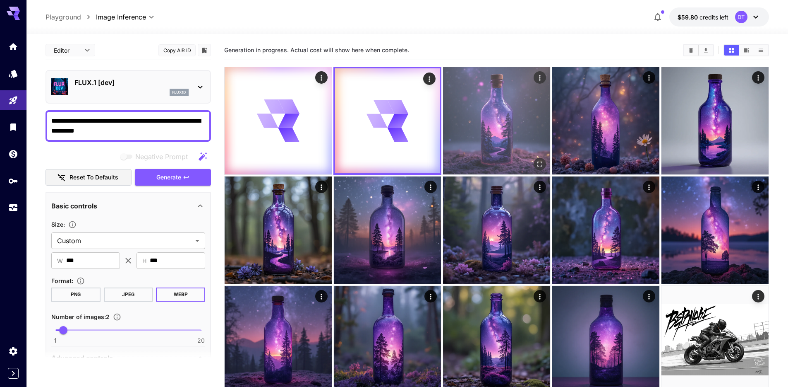
click at [467, 141] on img at bounding box center [496, 120] width 107 height 107
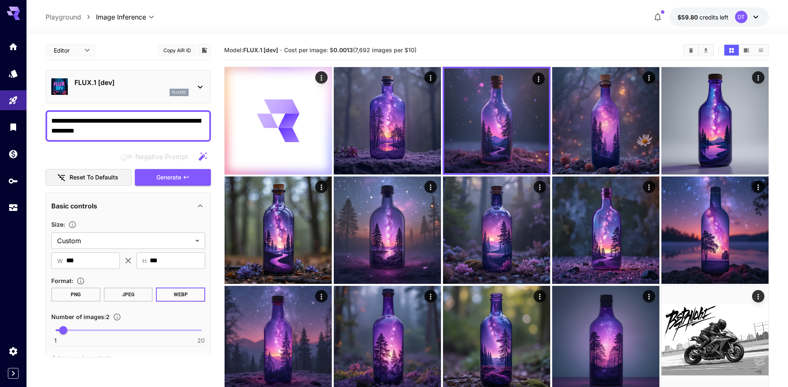
click at [399, 139] on img at bounding box center [387, 120] width 107 height 107
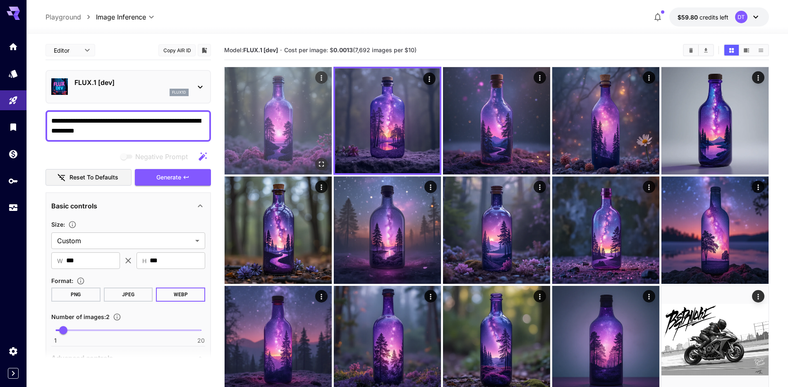
click at [307, 141] on img at bounding box center [278, 120] width 107 height 107
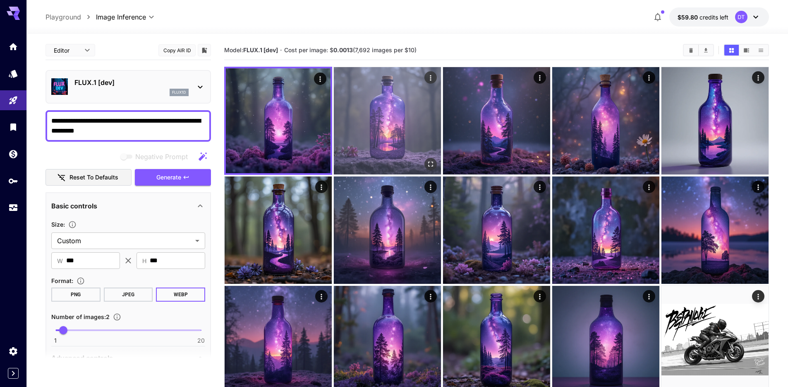
drag, startPoint x: 391, startPoint y: 139, endPoint x: 399, endPoint y: 149, distance: 13.3
click at [391, 139] on img at bounding box center [387, 120] width 107 height 107
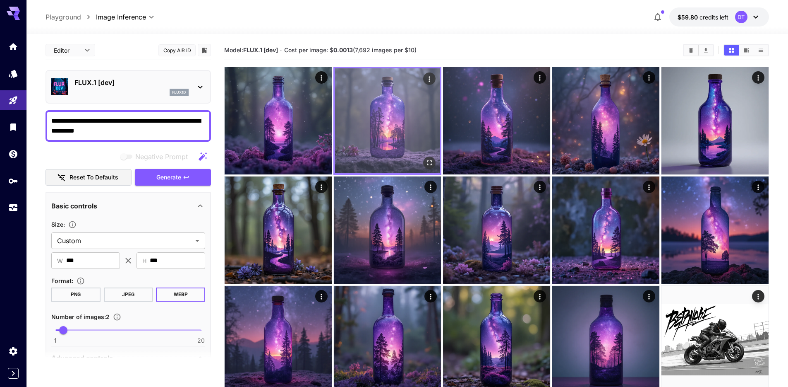
click at [432, 165] on icon "Open in fullscreen" at bounding box center [429, 162] width 5 height 5
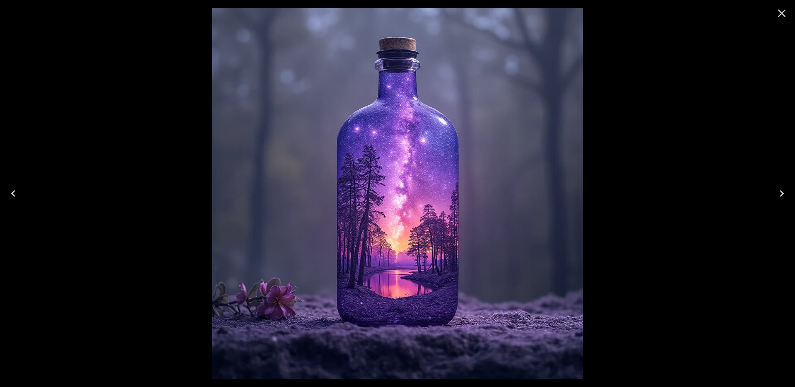
click at [780, 17] on icon "Close" at bounding box center [781, 13] width 13 height 13
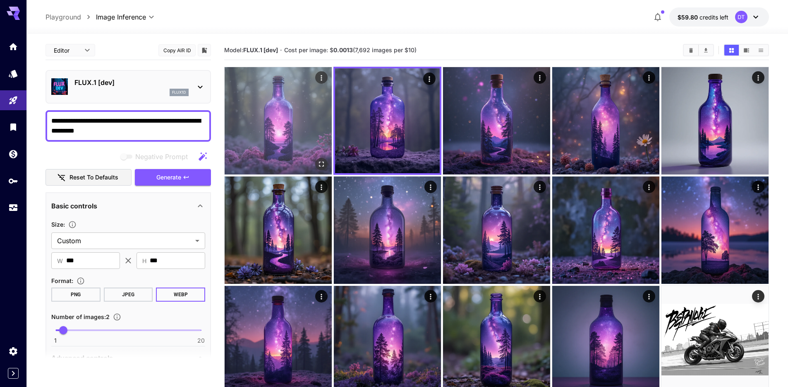
click at [304, 150] on img at bounding box center [278, 120] width 107 height 107
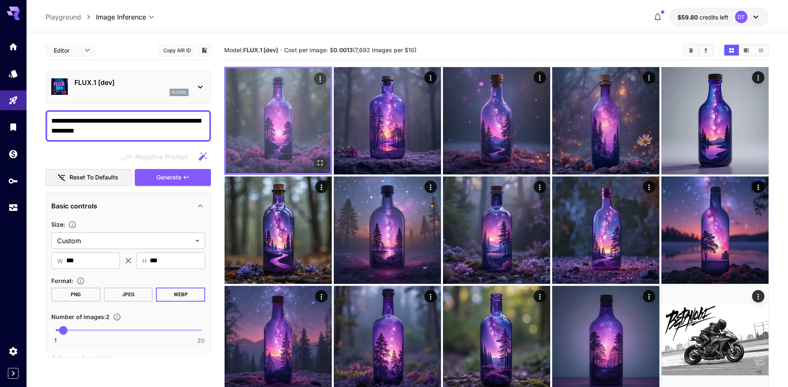
click at [323, 165] on icon "Open in fullscreen" at bounding box center [320, 162] width 5 height 5
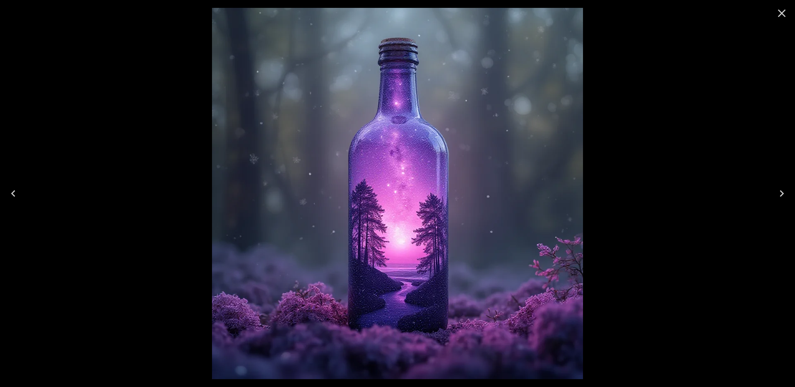
click at [785, 16] on icon "Close" at bounding box center [781, 13] width 13 height 13
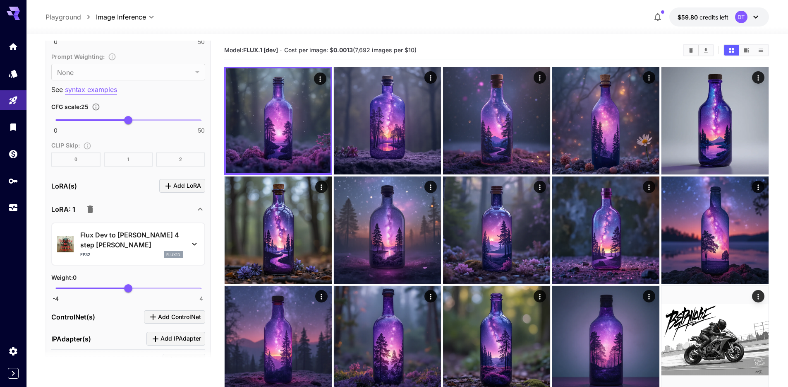
scroll to position [735, 0]
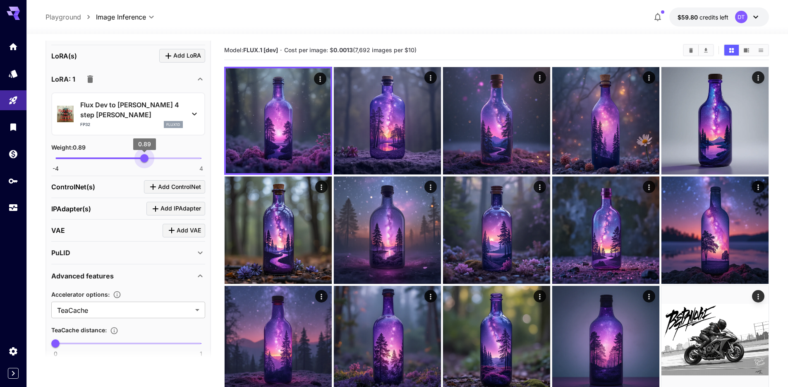
type input "*"
drag, startPoint x: 130, startPoint y: 288, endPoint x: 147, endPoint y: 288, distance: 16.6
click at [147, 162] on span "1" at bounding box center [146, 158] width 8 height 8
click at [115, 152] on div "Weight : 1" at bounding box center [128, 147] width 154 height 10
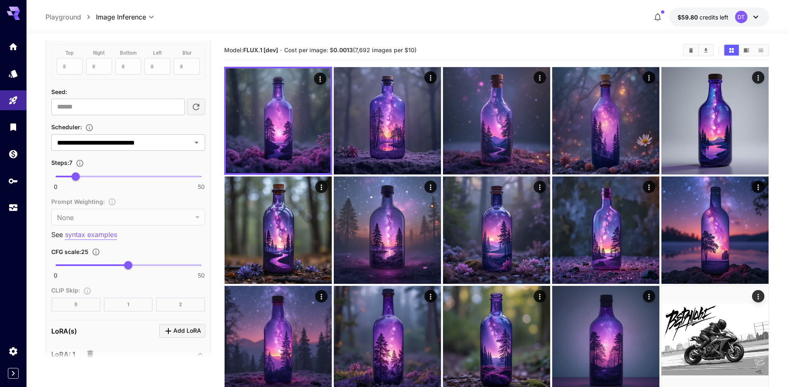
scroll to position [0, 0]
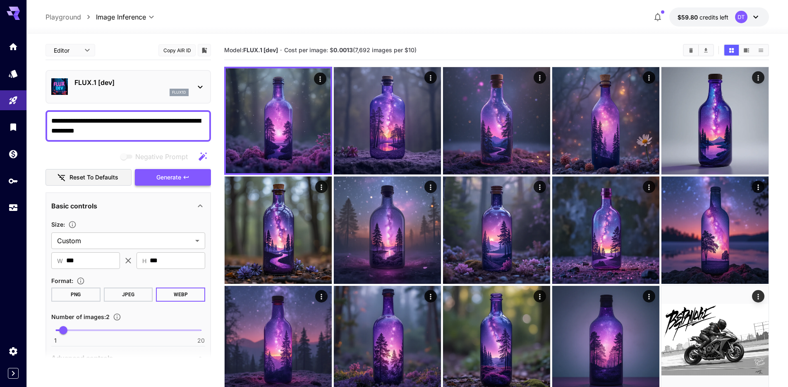
click at [172, 183] on span "Generate" at bounding box center [168, 177] width 25 height 10
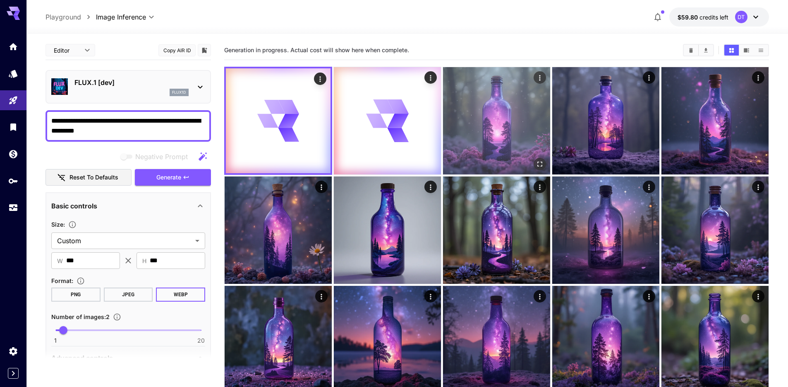
click at [492, 148] on img at bounding box center [496, 120] width 107 height 107
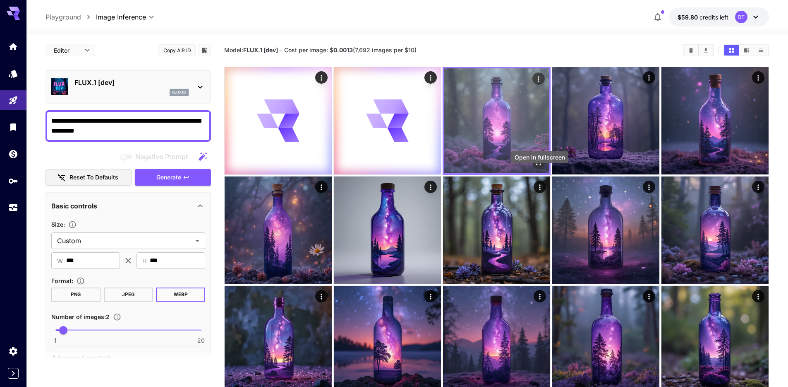
click at [540, 169] on button "Open in fullscreen" at bounding box center [539, 162] width 12 height 12
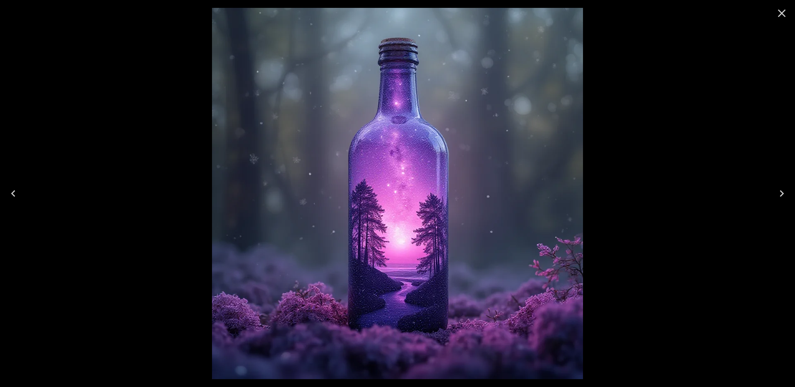
click at [784, 10] on icon "Close" at bounding box center [782, 14] width 8 height 8
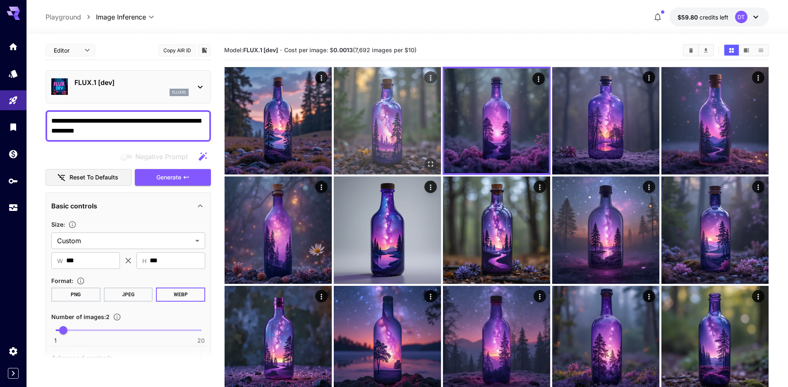
click at [415, 160] on img at bounding box center [387, 120] width 107 height 107
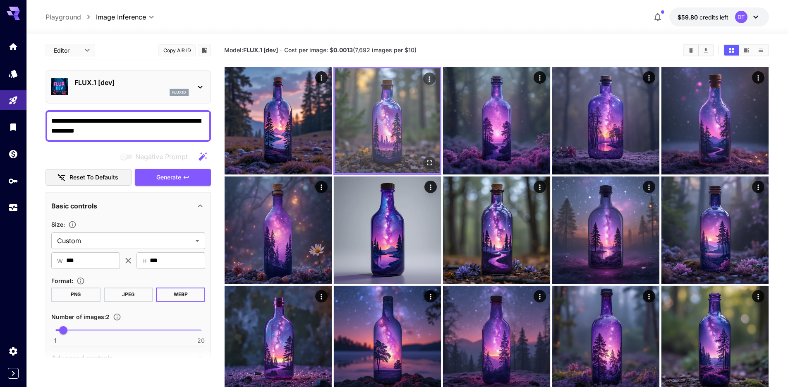
click at [430, 167] on icon "Open in fullscreen" at bounding box center [429, 163] width 8 height 8
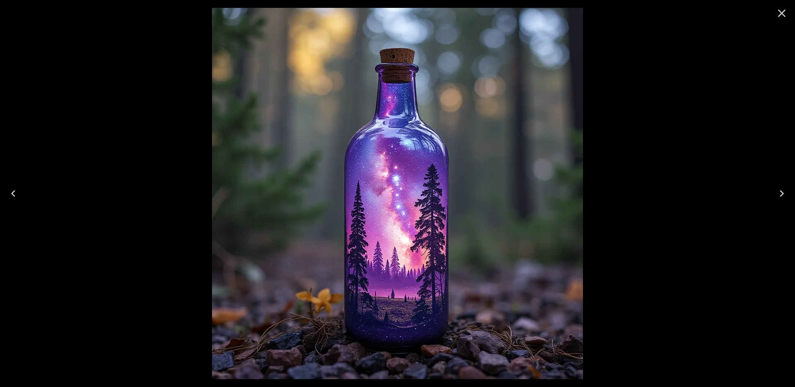
click at [780, 13] on icon "Close" at bounding box center [781, 13] width 13 height 13
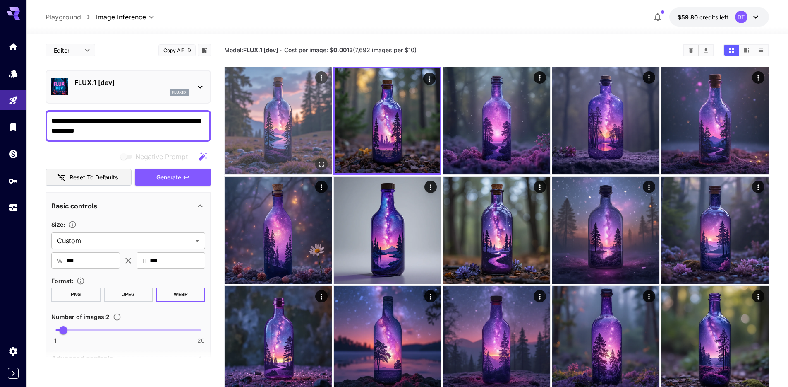
click at [274, 136] on img at bounding box center [278, 120] width 107 height 107
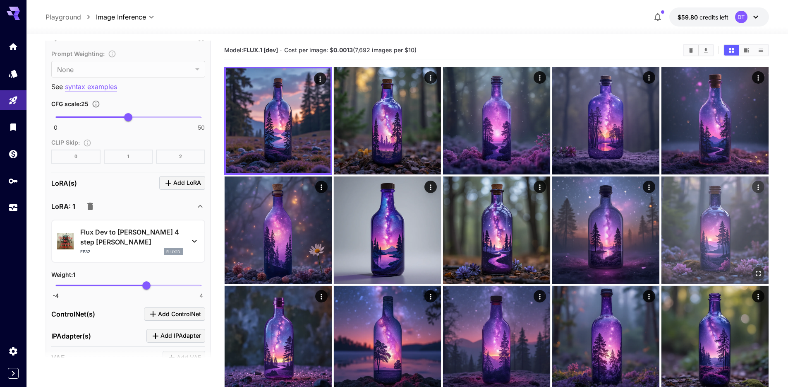
scroll to position [590, 0]
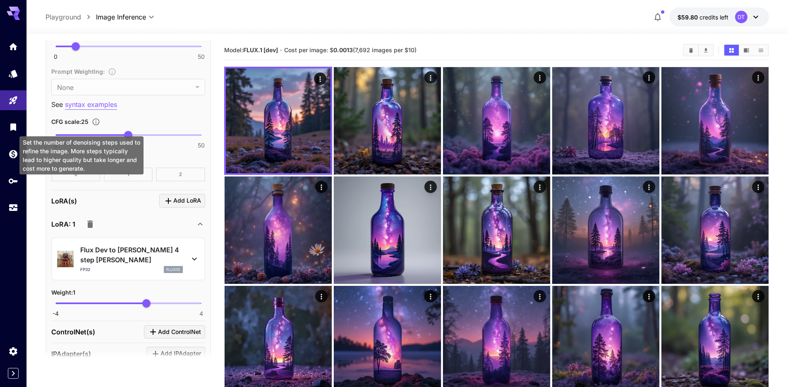
click at [81, 37] on icon "Set the number of denoising steps used to refine the image. More steps typicall…" at bounding box center [80, 33] width 8 height 8
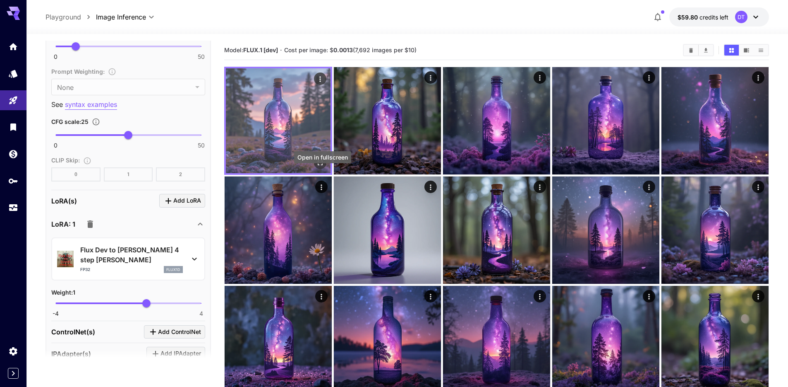
click at [323, 165] on icon "Open in fullscreen" at bounding box center [320, 162] width 5 height 5
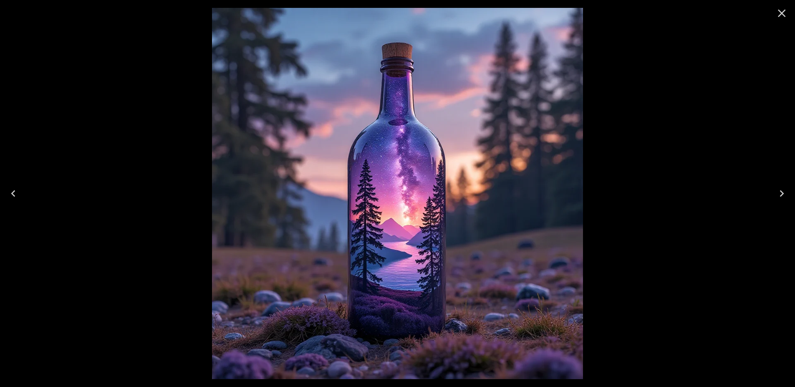
click at [783, 17] on icon "Close" at bounding box center [781, 13] width 13 height 13
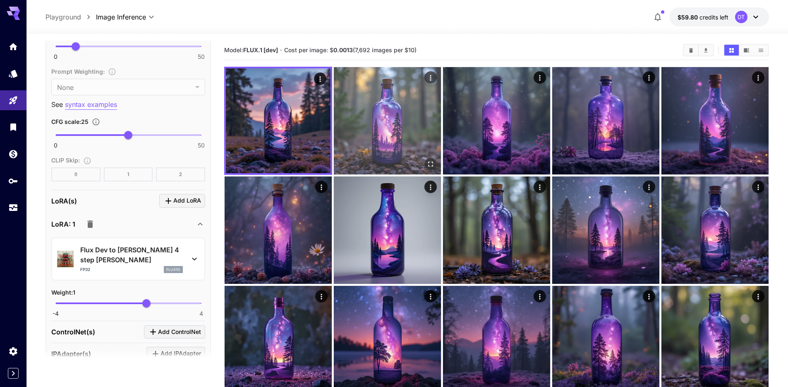
click at [419, 125] on img at bounding box center [387, 120] width 107 height 107
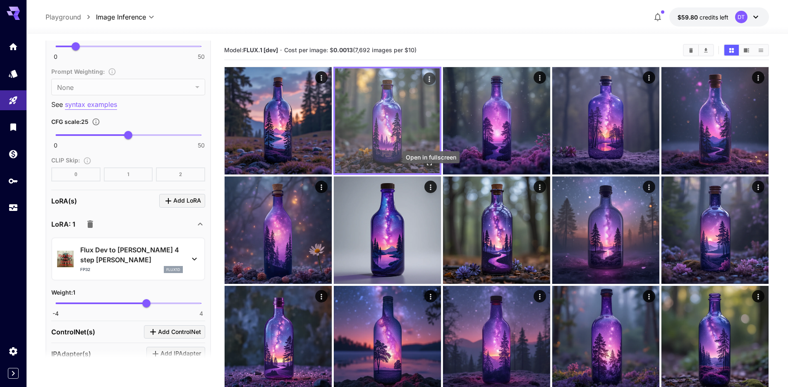
click at [432, 167] on icon "Open in fullscreen" at bounding box center [429, 163] width 8 height 8
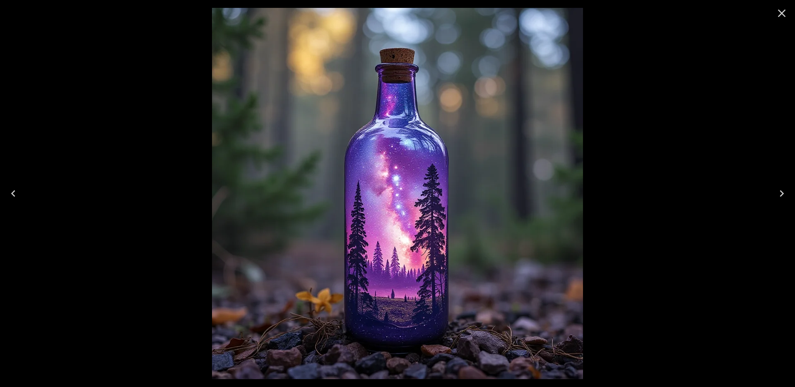
click at [778, 16] on icon "Close" at bounding box center [782, 14] width 8 height 8
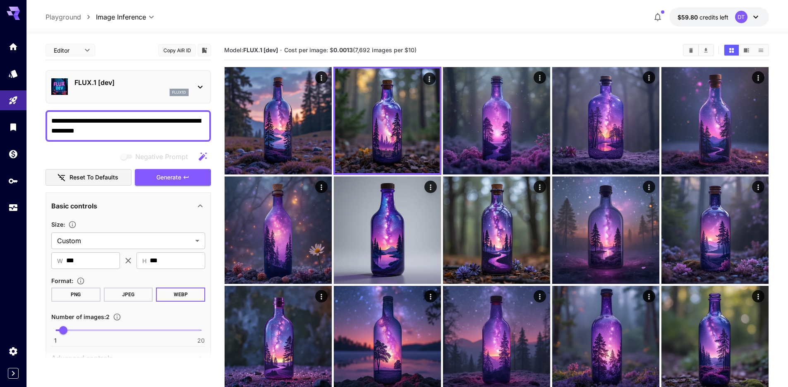
scroll to position [590, 0]
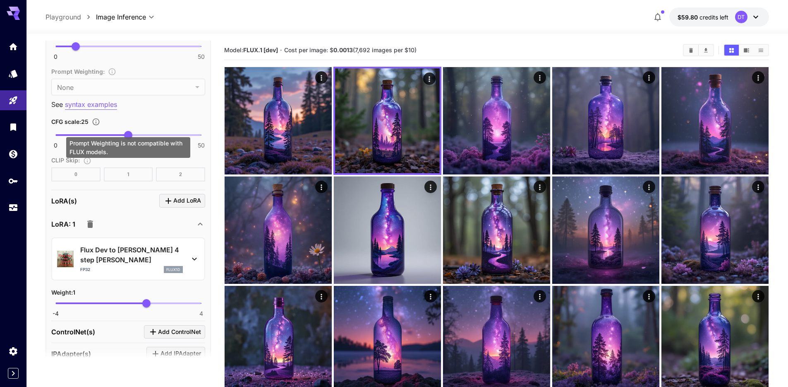
click at [114, 163] on div "Prompt Weighting is not compatible with FLUX models." at bounding box center [128, 149] width 126 height 27
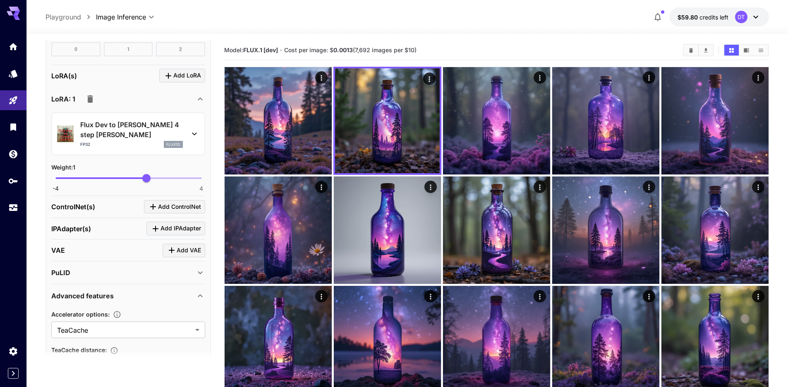
scroll to position [837, 0]
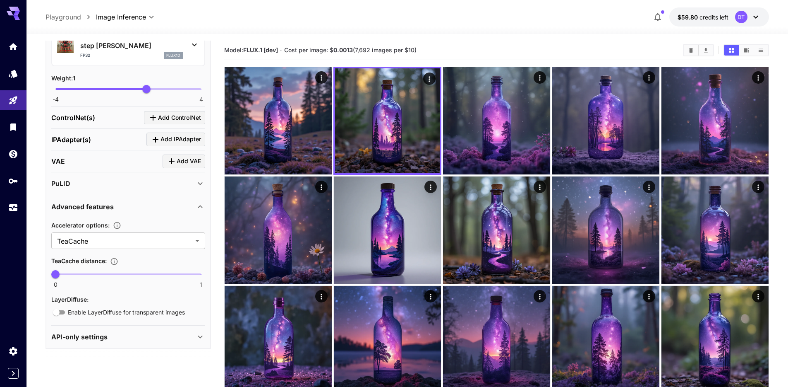
click at [132, 50] on p "Flux Dev to [PERSON_NAME] 4 step [PERSON_NAME]" at bounding box center [131, 41] width 103 height 20
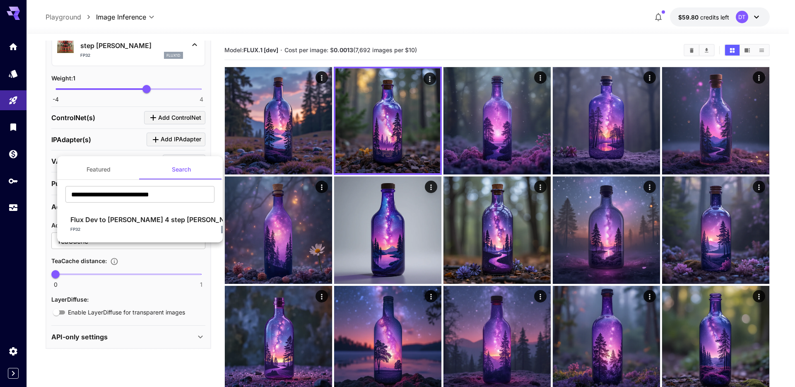
click at [132, 139] on div at bounding box center [397, 193] width 795 height 387
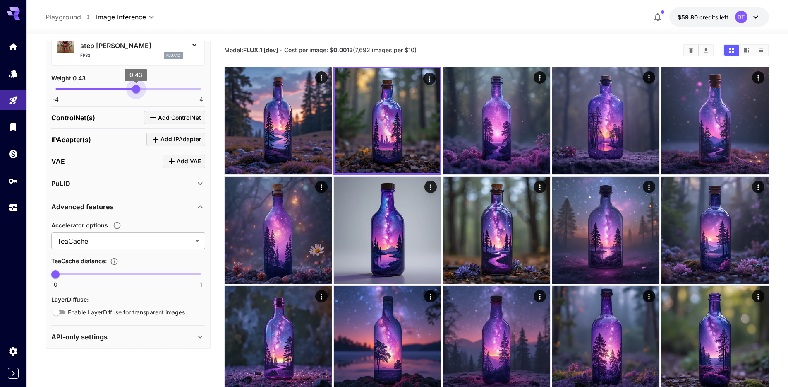
type input "***"
drag, startPoint x: 146, startPoint y: 187, endPoint x: 137, endPoint y: 187, distance: 8.7
click at [137, 93] on span "0.5" at bounding box center [137, 89] width 8 height 8
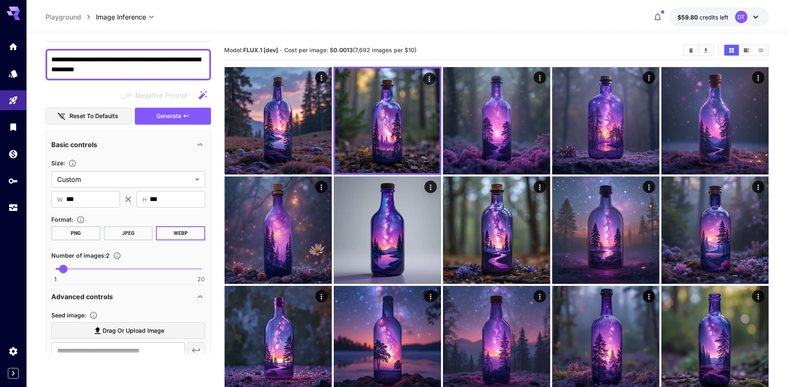
scroll to position [0, 0]
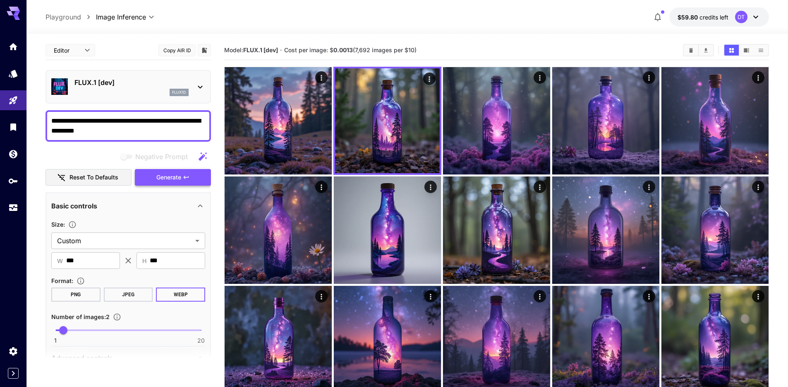
click at [183, 186] on button "Generate" at bounding box center [173, 177] width 76 height 17
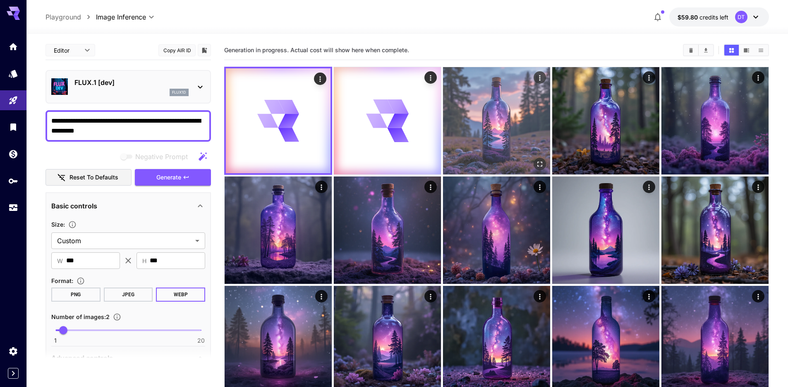
click at [509, 141] on img at bounding box center [496, 120] width 107 height 107
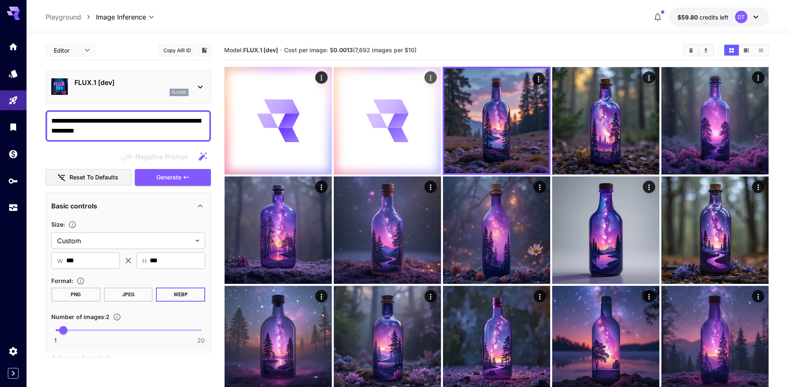
click at [413, 167] on div at bounding box center [387, 120] width 107 height 107
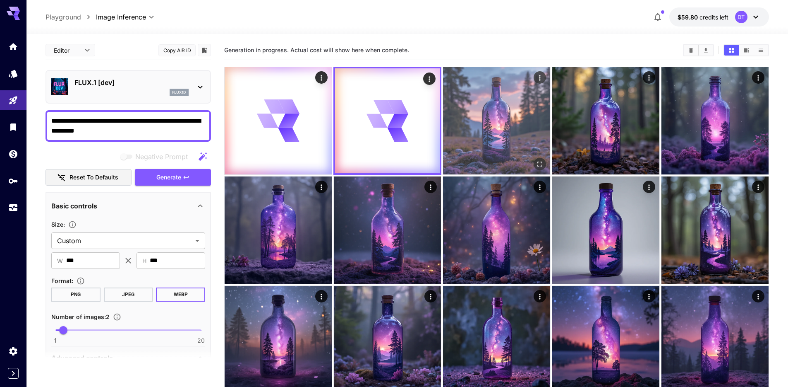
click at [460, 167] on img at bounding box center [496, 120] width 107 height 107
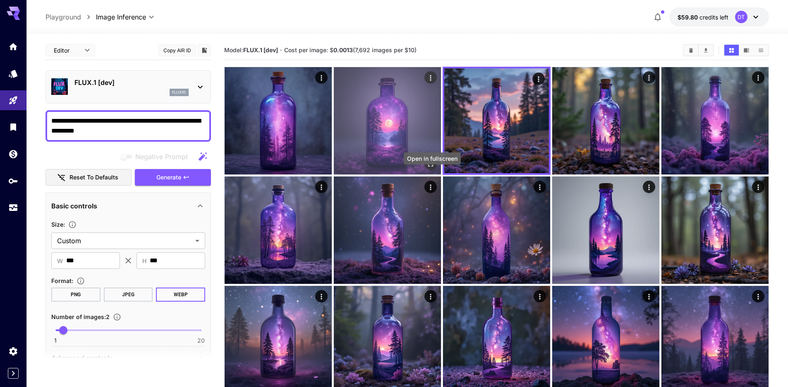
click at [432, 168] on icon "Open in fullscreen" at bounding box center [431, 164] width 8 height 8
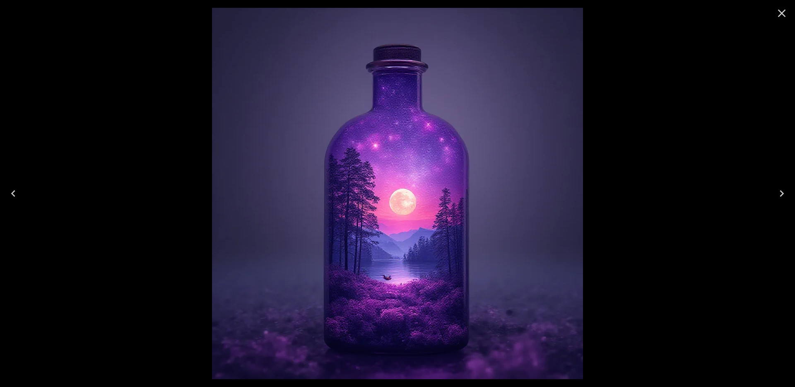
click at [783, 12] on icon "Close" at bounding box center [781, 13] width 13 height 13
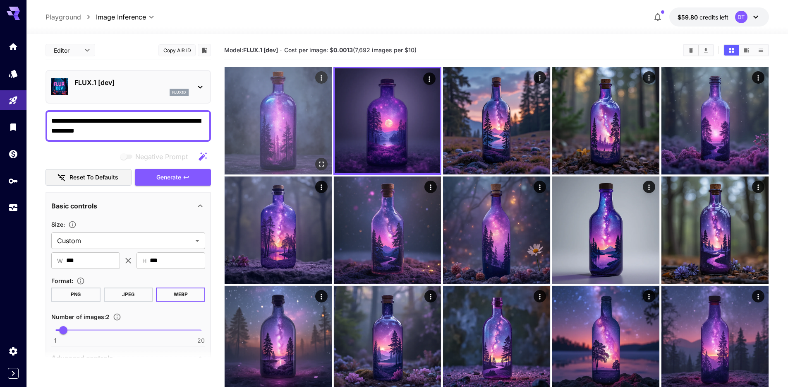
click at [293, 128] on img at bounding box center [278, 120] width 107 height 107
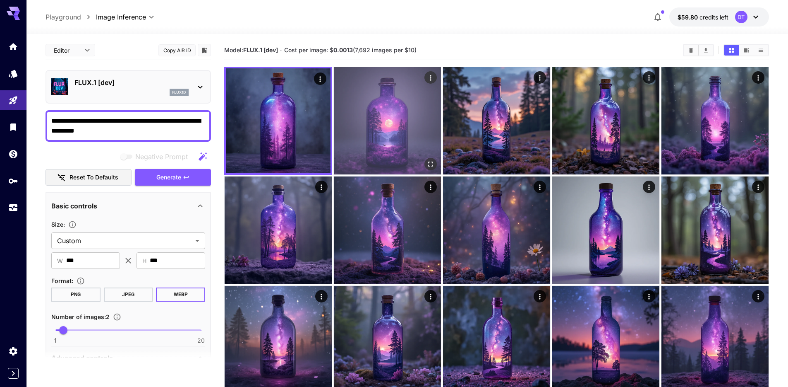
click at [368, 134] on img at bounding box center [387, 120] width 107 height 107
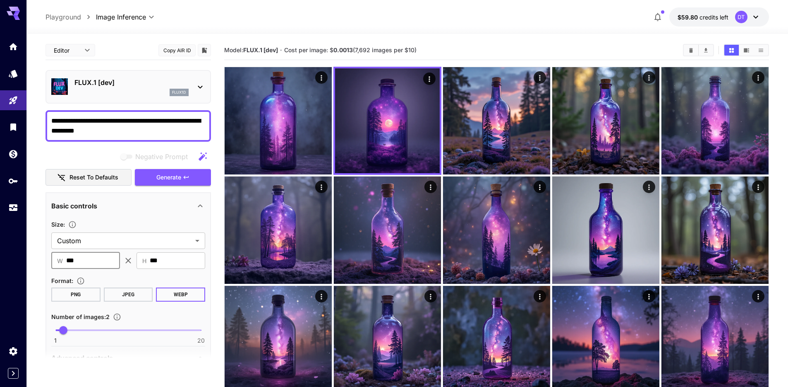
drag, startPoint x: 91, startPoint y: 282, endPoint x: 34, endPoint y: 279, distance: 58.0
type input "***"
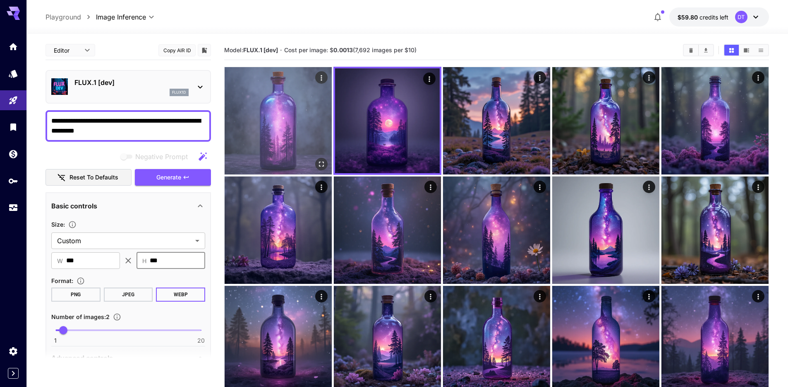
type input "***"
click at [300, 145] on img at bounding box center [278, 120] width 107 height 107
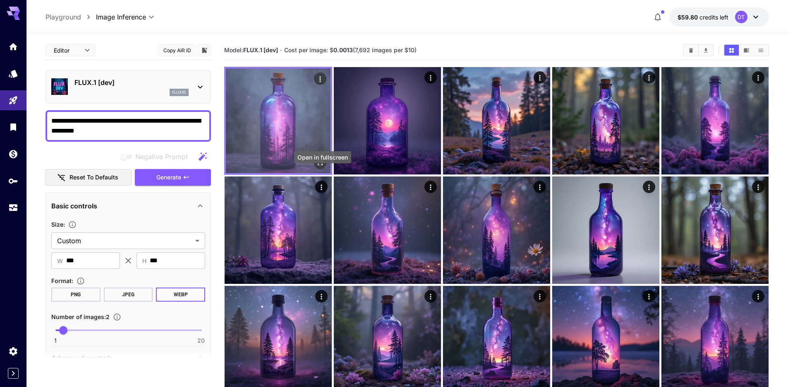
click at [322, 165] on icon "Open in fullscreen" at bounding box center [320, 162] width 5 height 5
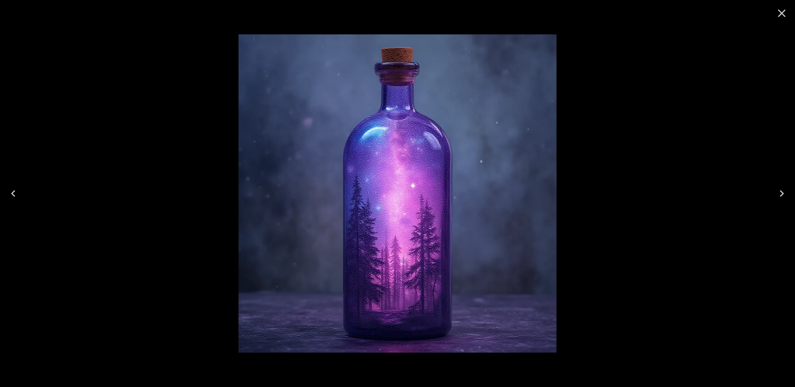
click at [782, 17] on icon "Close" at bounding box center [781, 13] width 13 height 13
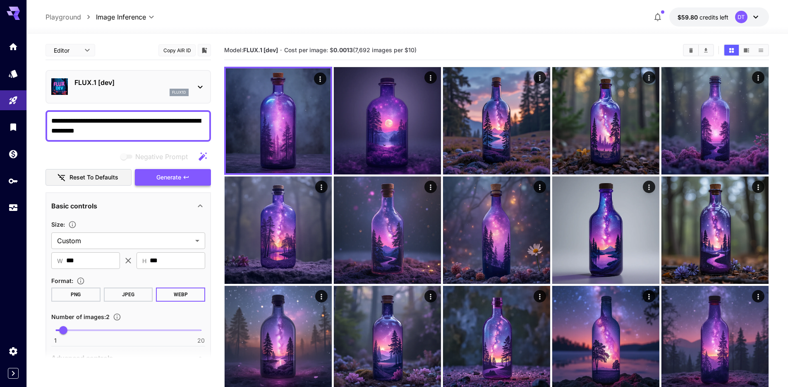
click at [185, 180] on icon "button" at bounding box center [186, 177] width 7 height 7
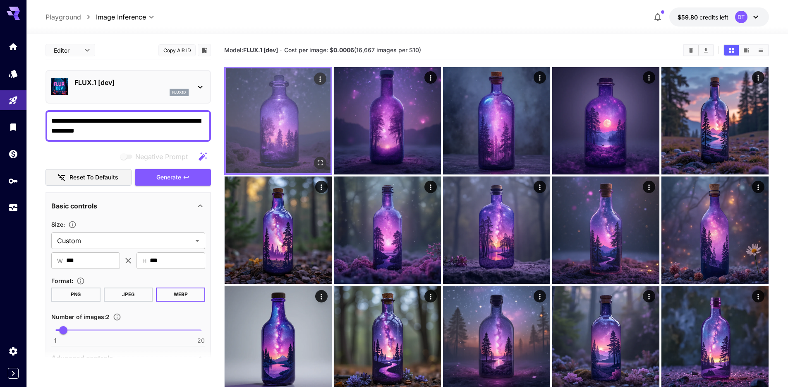
click at [287, 145] on img at bounding box center [278, 120] width 105 height 105
click at [321, 167] on icon "Open in fullscreen" at bounding box center [320, 163] width 8 height 8
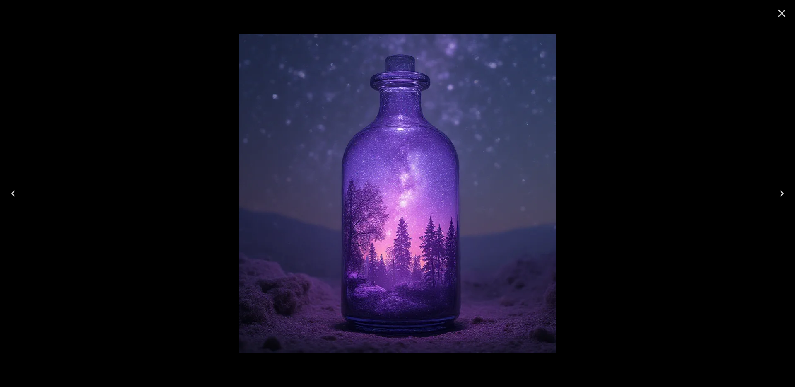
click at [780, 14] on icon "Close" at bounding box center [781, 13] width 13 height 13
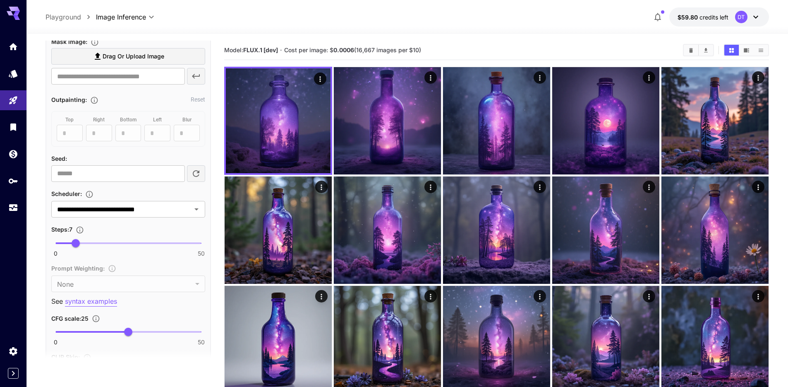
scroll to position [429, 0]
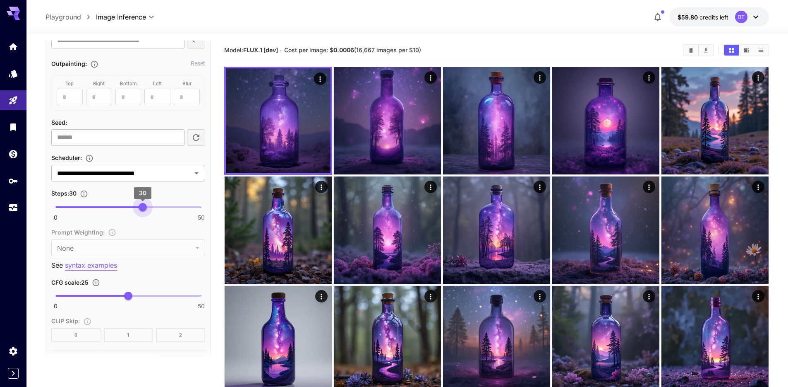
type input "**"
drag, startPoint x: 76, startPoint y: 302, endPoint x: 149, endPoint y: 300, distance: 73.3
click at [149, 211] on span "32" at bounding box center [148, 207] width 8 height 8
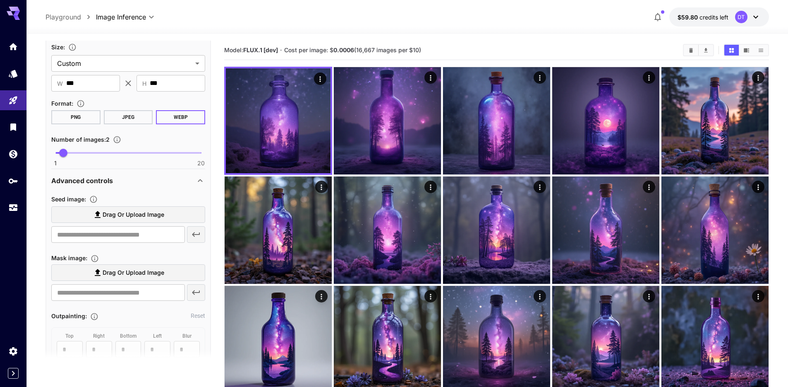
scroll to position [140, 0]
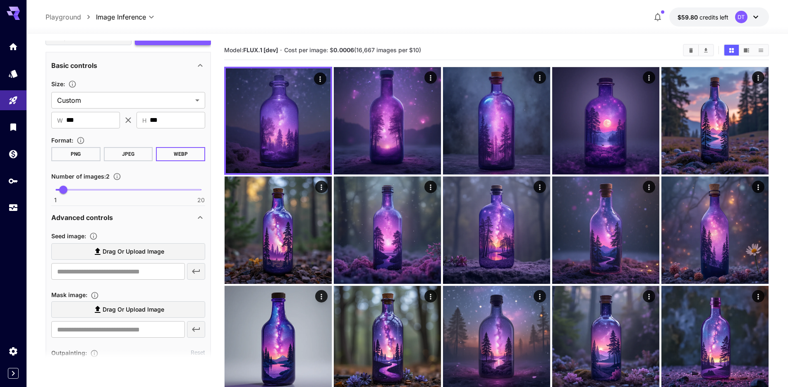
click at [178, 42] on span "Generate" at bounding box center [168, 37] width 25 height 10
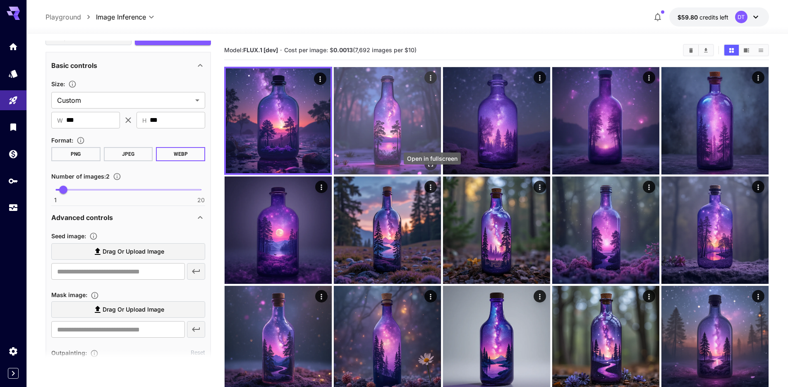
click at [433, 168] on icon "Open in fullscreen" at bounding box center [431, 164] width 8 height 8
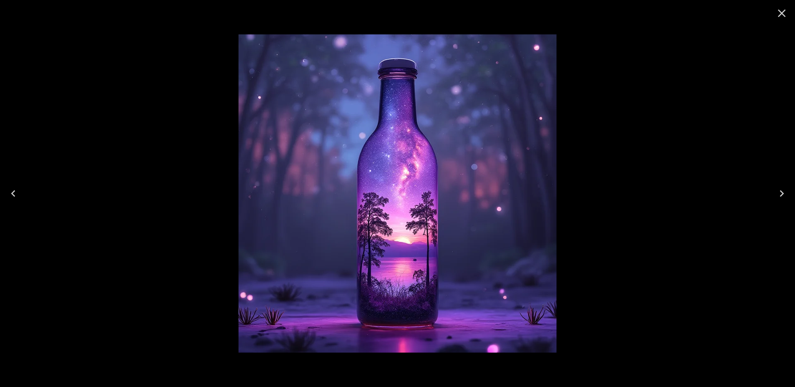
click at [400, 261] on img at bounding box center [397, 193] width 318 height 318
click at [776, 15] on icon "Close" at bounding box center [781, 13] width 13 height 13
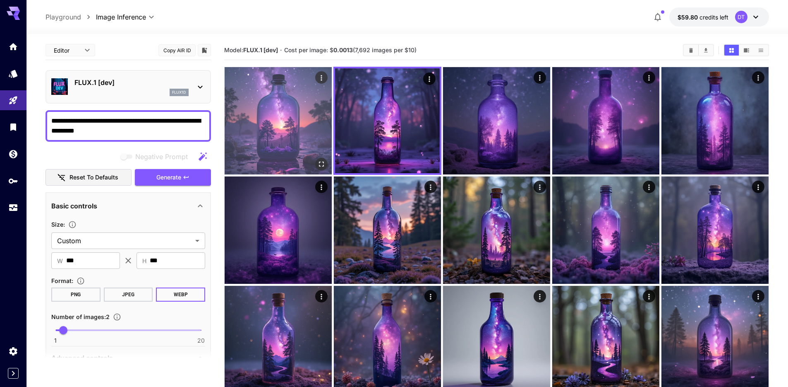
click at [268, 172] on img at bounding box center [278, 120] width 107 height 107
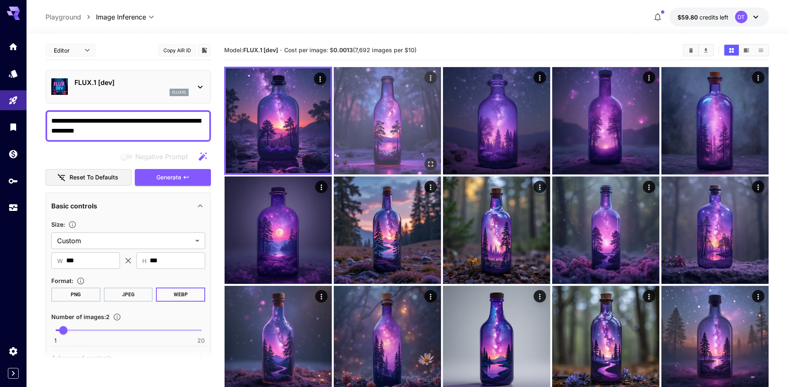
click at [417, 151] on img at bounding box center [387, 120] width 107 height 107
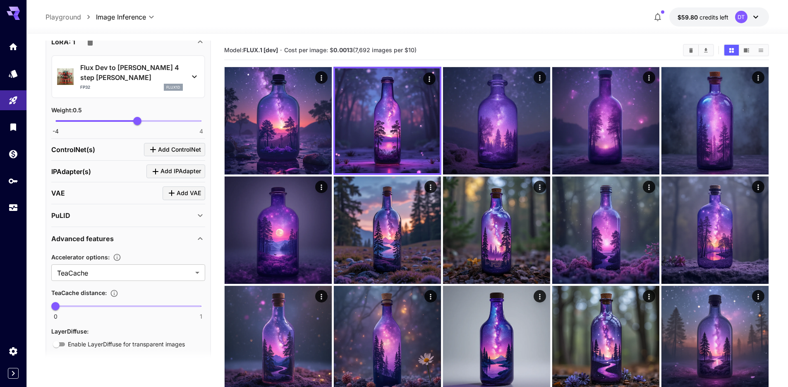
scroll to position [774, 0]
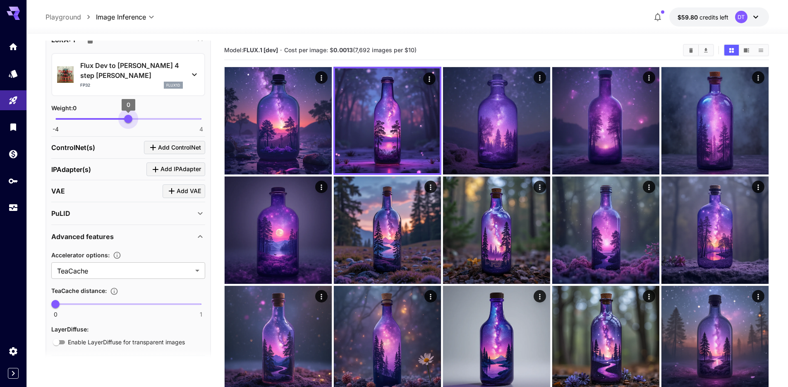
drag, startPoint x: 137, startPoint y: 247, endPoint x: 128, endPoint y: 249, distance: 8.8
click at [128, 123] on span "0" at bounding box center [128, 119] width 8 height 8
click at [131, 132] on section "Flux Dev to [PERSON_NAME] 4 step [PERSON_NAME] FP32 flux1d Weight : 0 -4 4 0" at bounding box center [128, 92] width 154 height 79
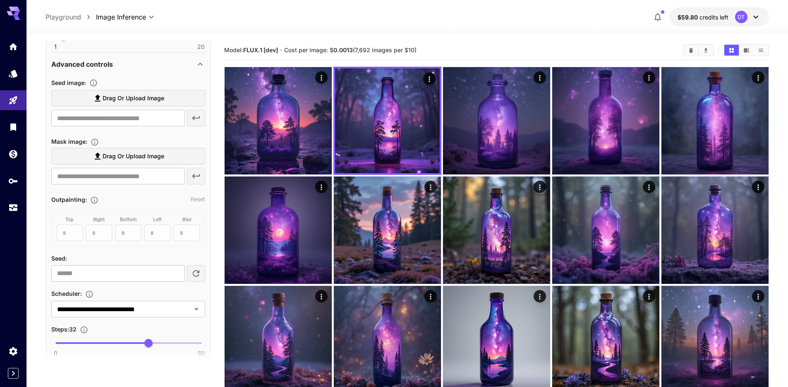
scroll to position [0, 0]
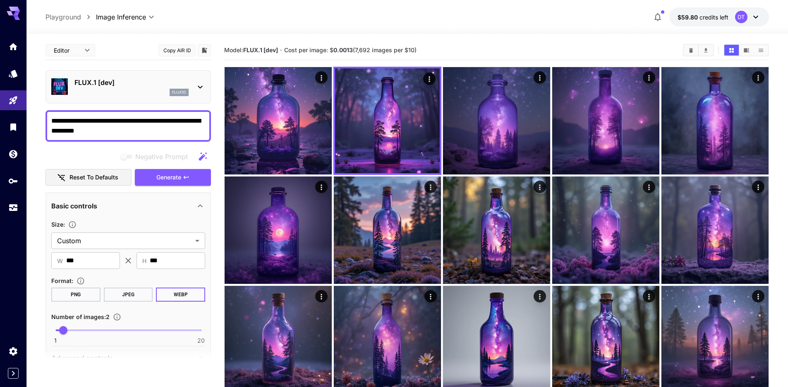
click at [195, 165] on button "button" at bounding box center [203, 156] width 17 height 17
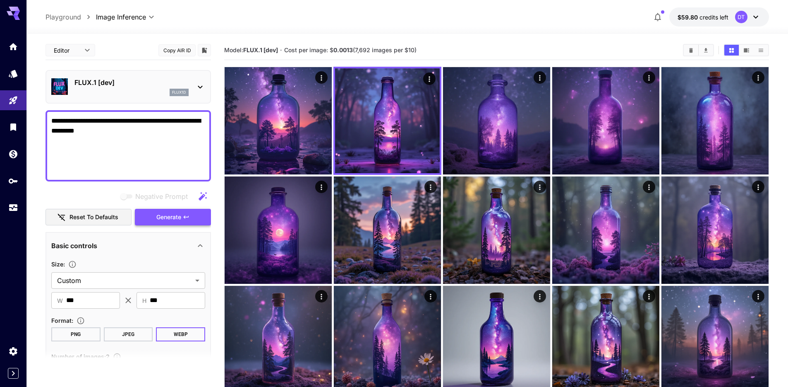
click at [188, 220] on icon "button" at bounding box center [186, 217] width 7 height 7
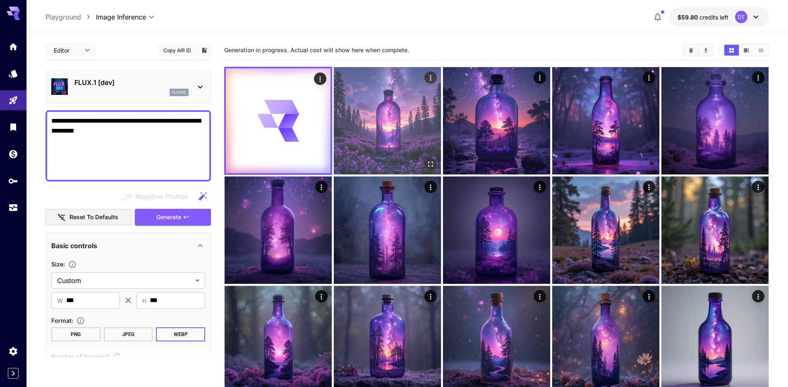
click at [419, 172] on img at bounding box center [387, 120] width 107 height 107
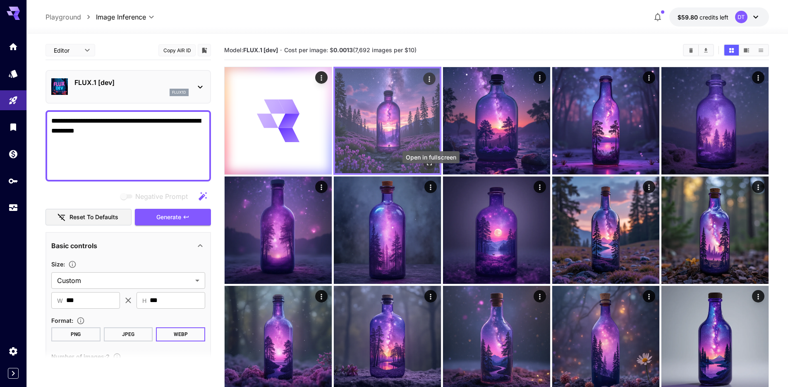
click at [430, 167] on icon "Open in fullscreen" at bounding box center [429, 163] width 8 height 8
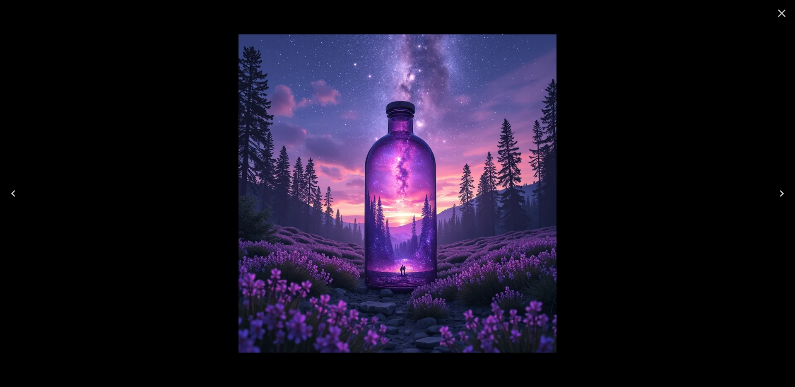
click at [778, 15] on icon "Close" at bounding box center [781, 13] width 13 height 13
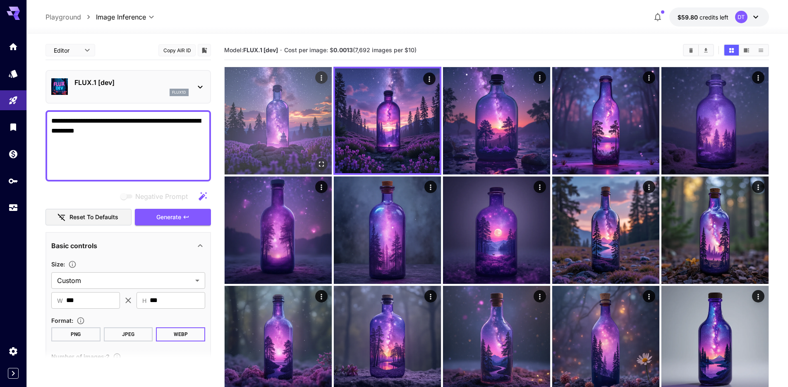
click at [310, 155] on img at bounding box center [278, 120] width 107 height 107
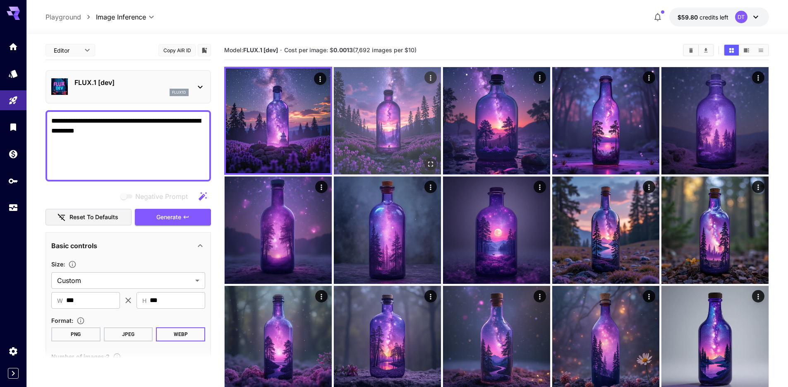
click at [378, 156] on img at bounding box center [387, 120] width 107 height 107
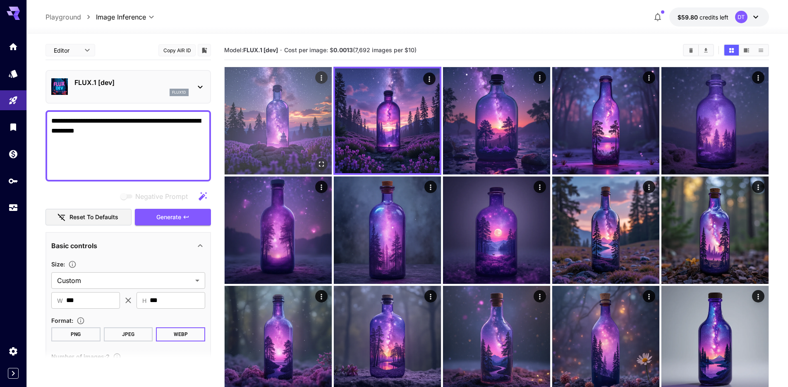
click at [279, 162] on img at bounding box center [278, 120] width 107 height 107
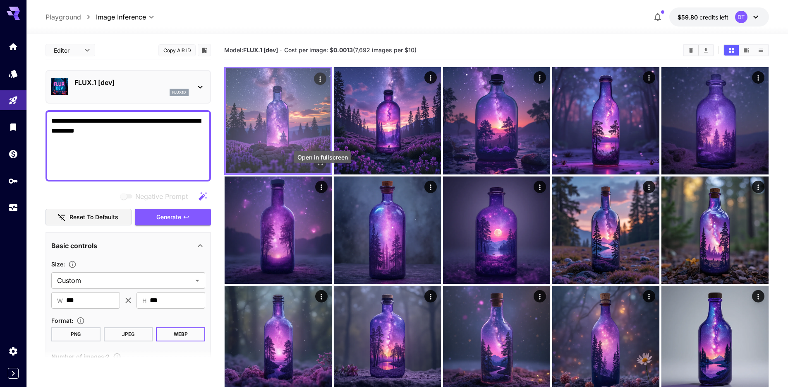
click at [322, 167] on icon "Open in fullscreen" at bounding box center [320, 163] width 8 height 8
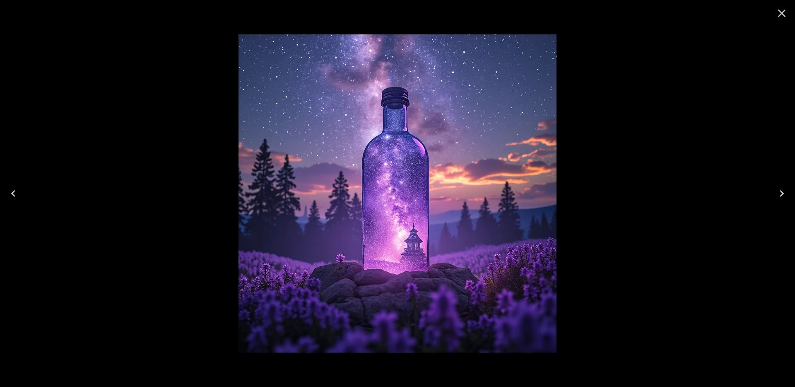
click at [783, 14] on icon "Close" at bounding box center [781, 13] width 13 height 13
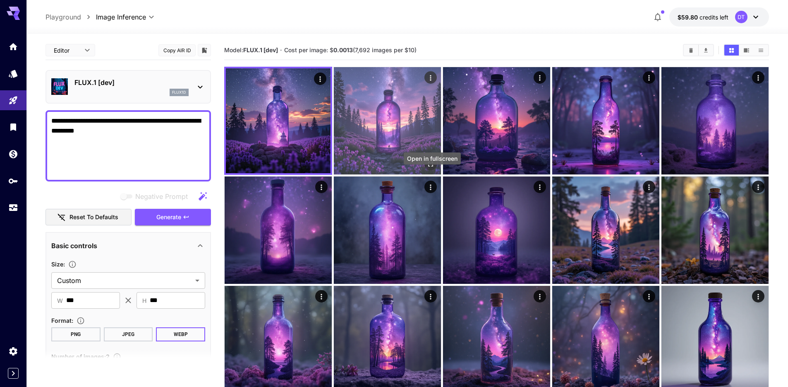
click at [434, 168] on icon "Open in fullscreen" at bounding box center [431, 164] width 8 height 8
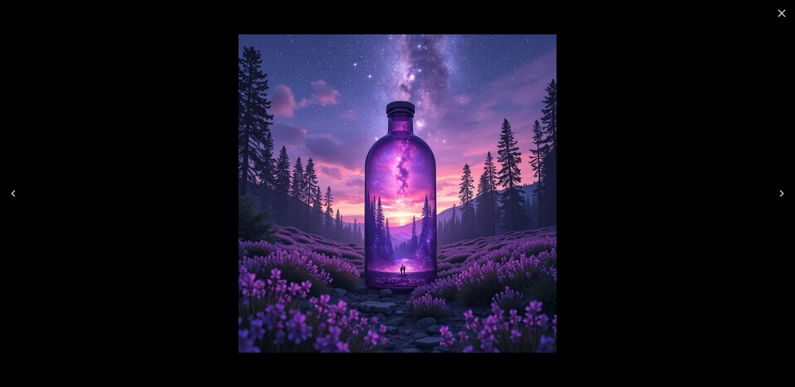
click at [777, 14] on icon "Close" at bounding box center [781, 13] width 13 height 13
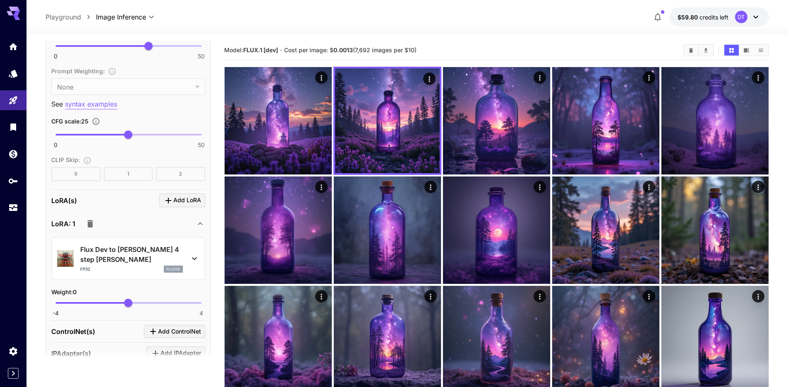
scroll to position [785, 0]
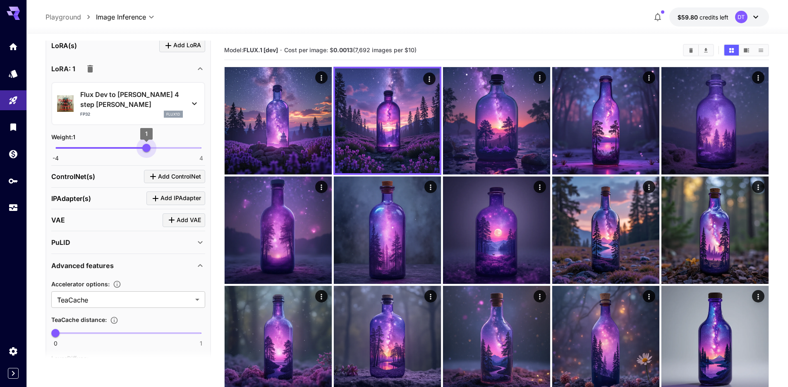
drag, startPoint x: 128, startPoint y: 279, endPoint x: 147, endPoint y: 278, distance: 18.6
click at [147, 152] on span "1" at bounding box center [146, 148] width 8 height 8
click at [147, 139] on span "1" at bounding box center [146, 134] width 12 height 12
type input "*"
click at [147, 152] on span "1" at bounding box center [146, 148] width 8 height 8
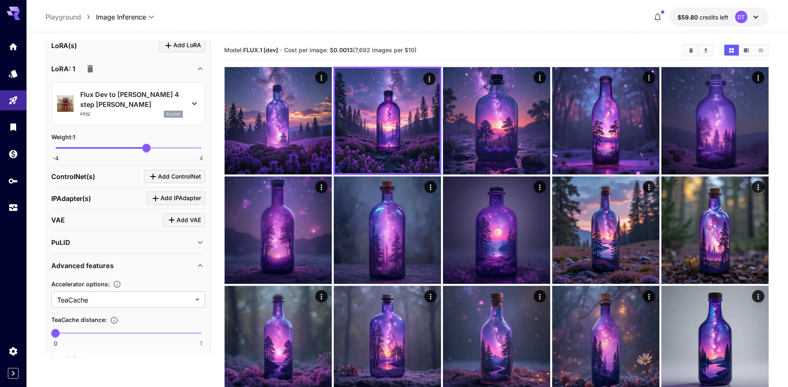
click at [118, 142] on div "Weight : 1" at bounding box center [128, 137] width 154 height 10
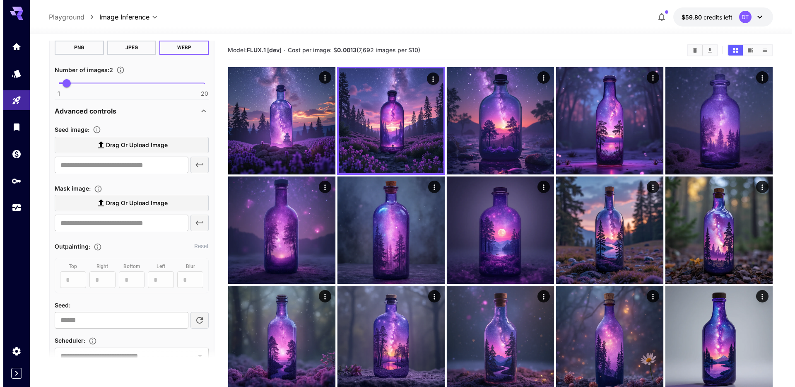
scroll to position [0, 0]
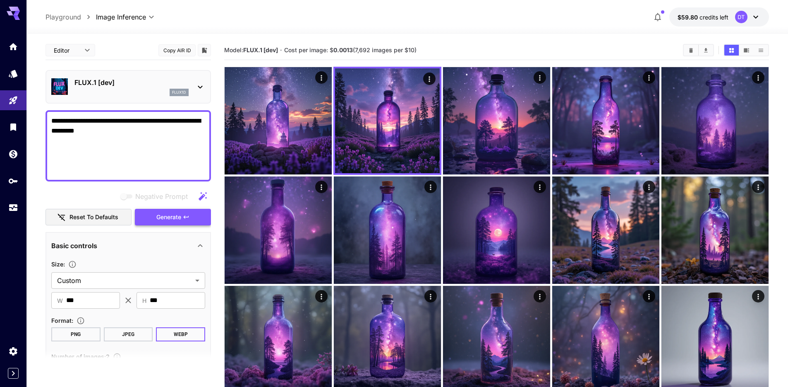
click at [157, 226] on button "Generate" at bounding box center [173, 217] width 76 height 17
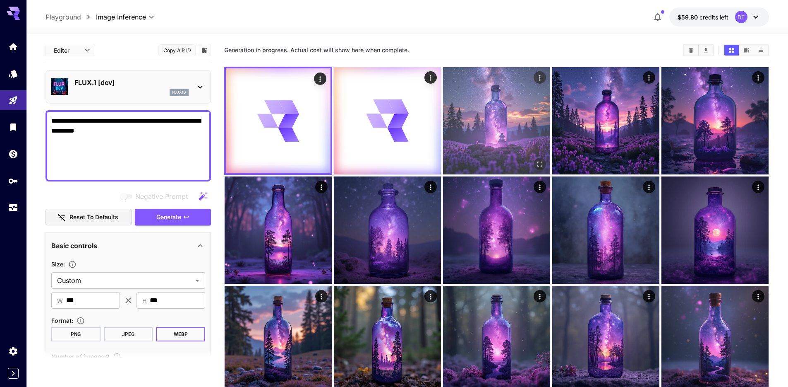
click at [487, 139] on img at bounding box center [496, 120] width 107 height 107
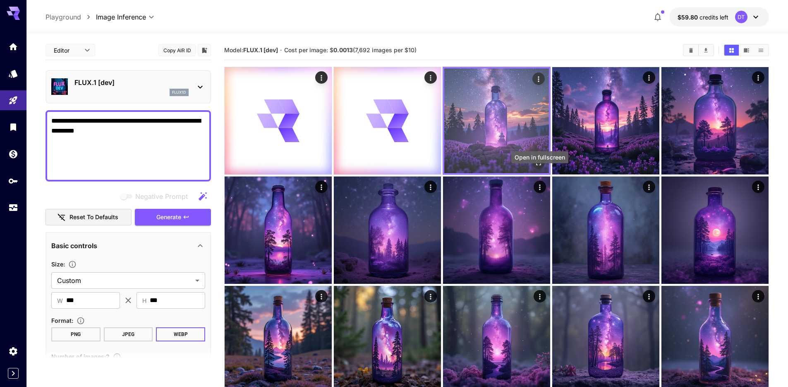
click at [539, 167] on icon "Open in fullscreen" at bounding box center [539, 163] width 8 height 8
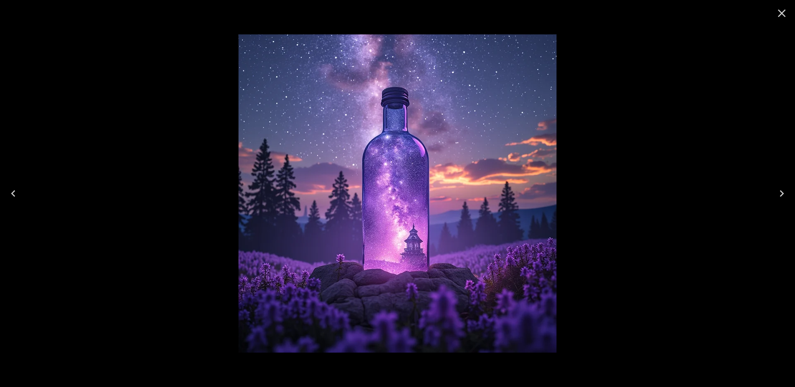
click at [779, 9] on icon "Close" at bounding box center [781, 13] width 13 height 13
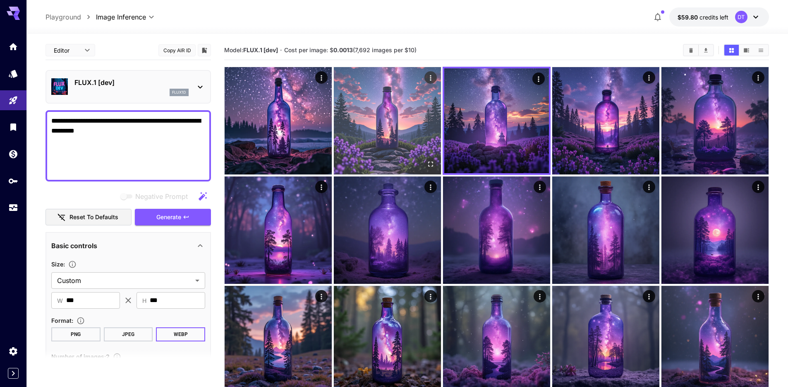
click at [409, 146] on img at bounding box center [387, 120] width 107 height 107
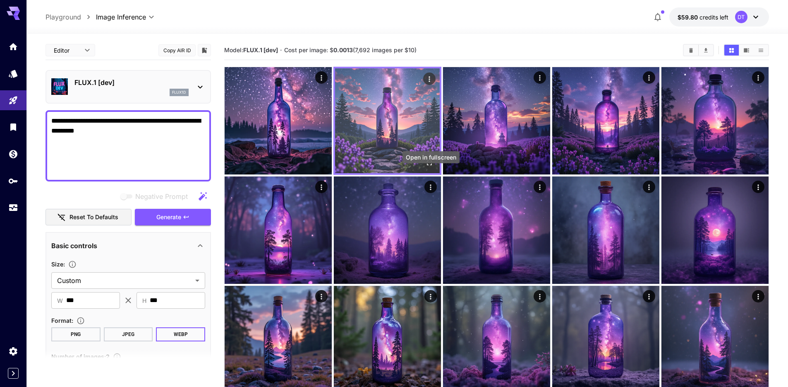
click at [434, 167] on icon "Open in fullscreen" at bounding box center [429, 163] width 8 height 8
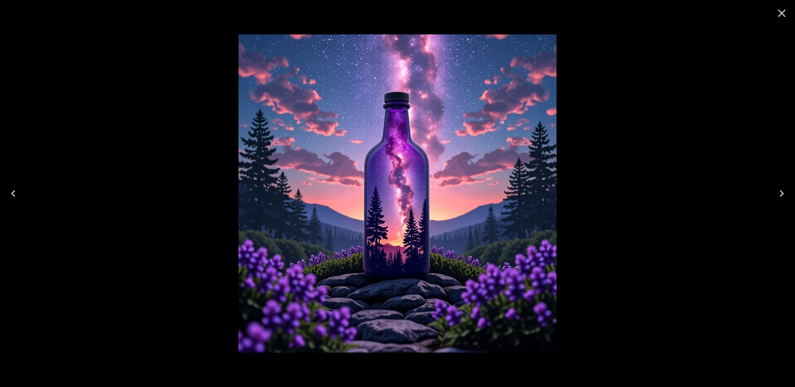
click at [788, 15] on div at bounding box center [781, 13] width 26 height 26
